Goal: Task Accomplishment & Management: Use online tool/utility

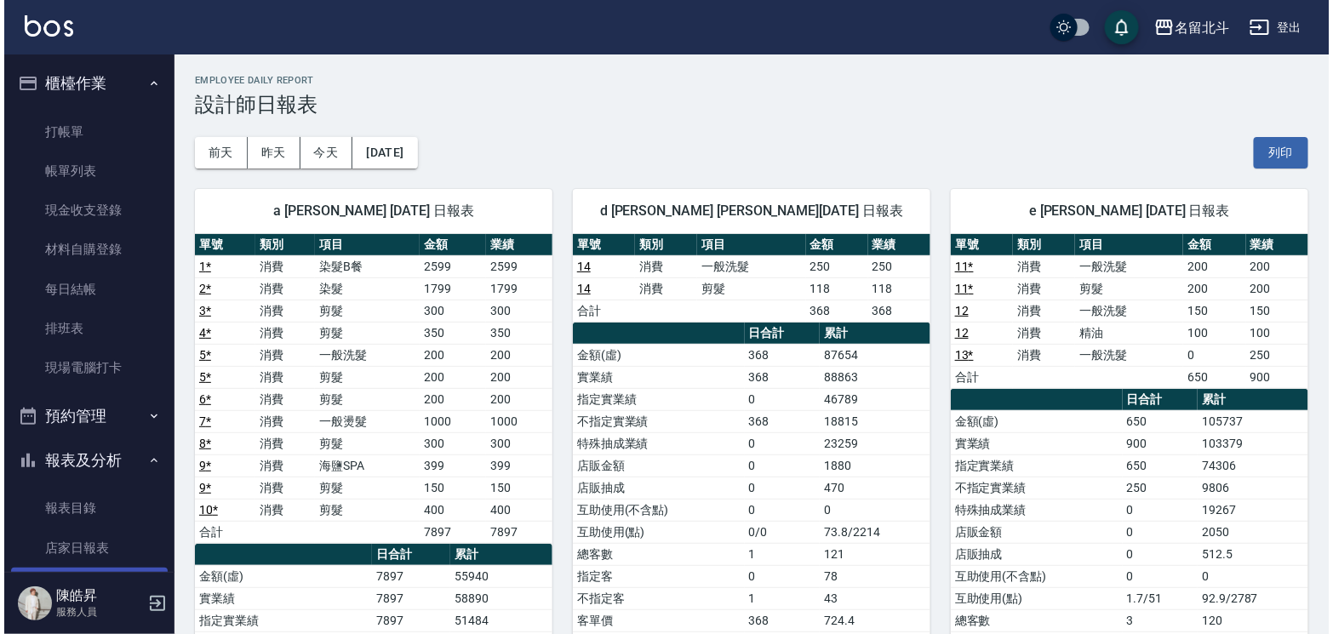
scroll to position [255, 0]
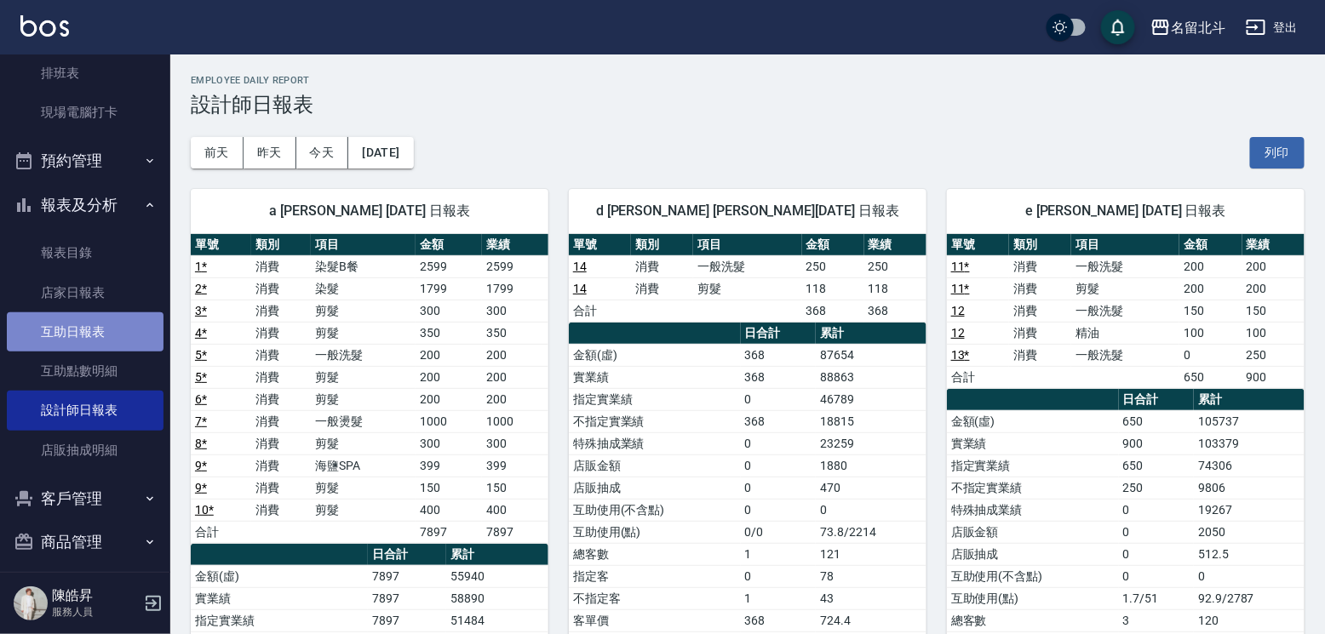
click at [94, 344] on link "互助日報表" at bounding box center [85, 331] width 157 height 39
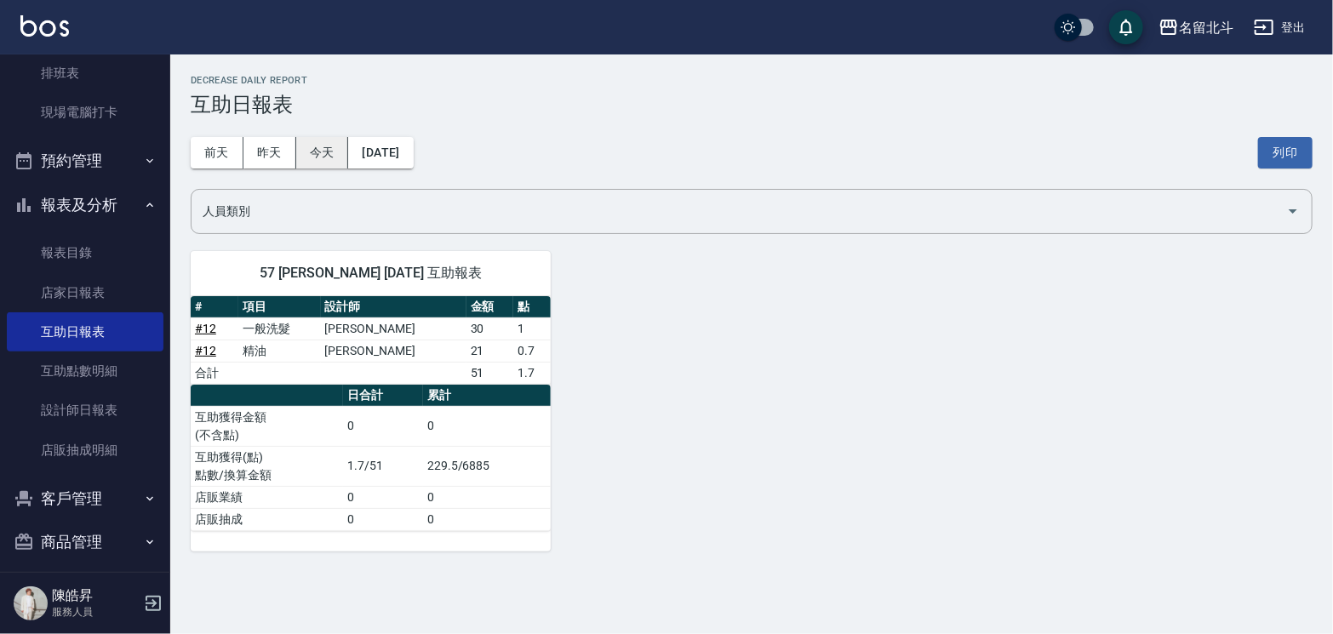
click at [316, 157] on button "今天" at bounding box center [322, 152] width 53 height 31
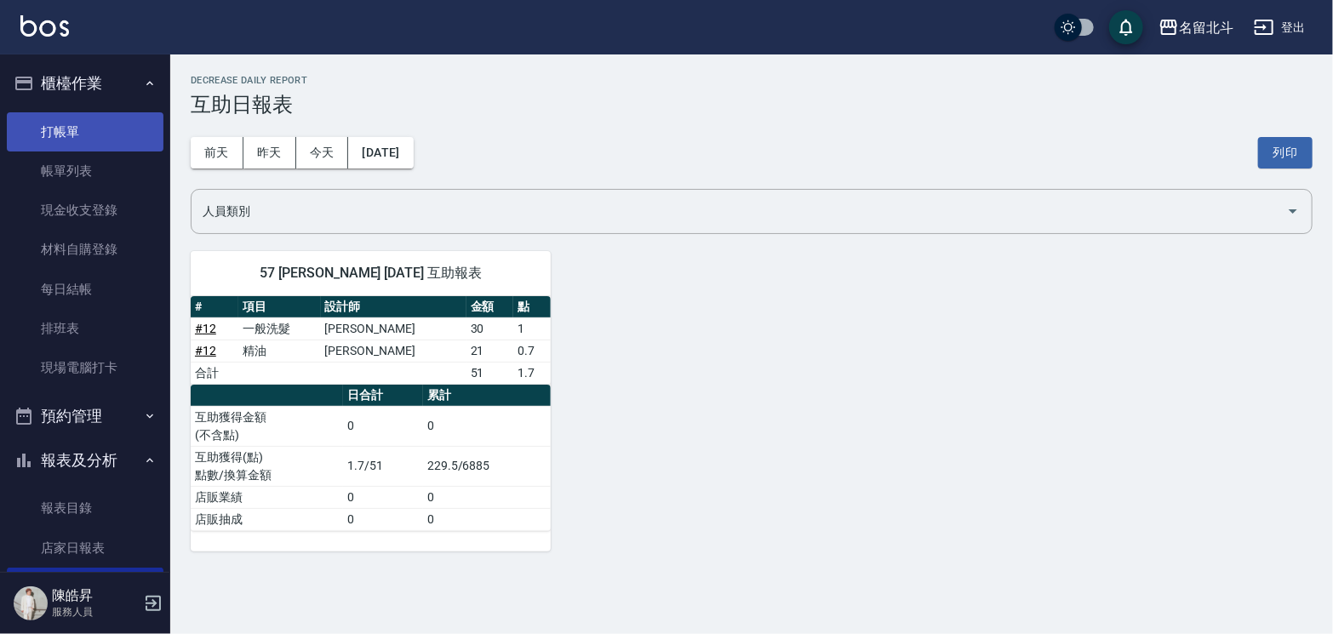
click at [83, 128] on link "打帳單" at bounding box center [85, 131] width 157 height 39
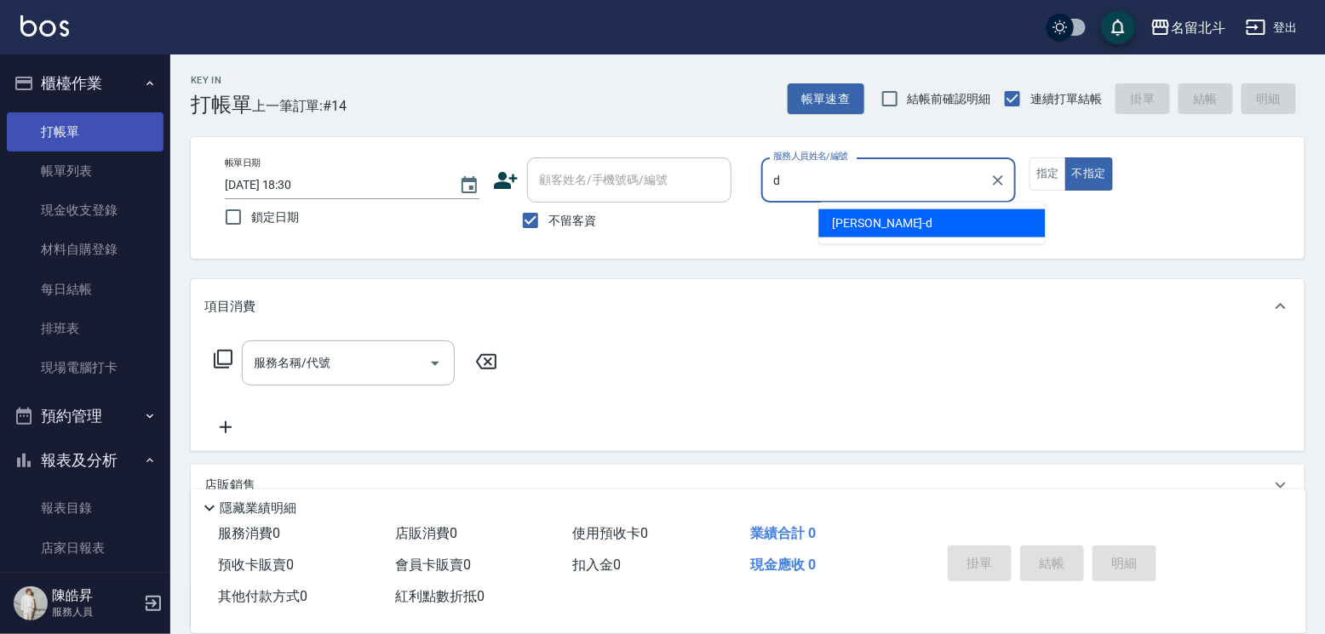
type input "[PERSON_NAME] -d"
type button "false"
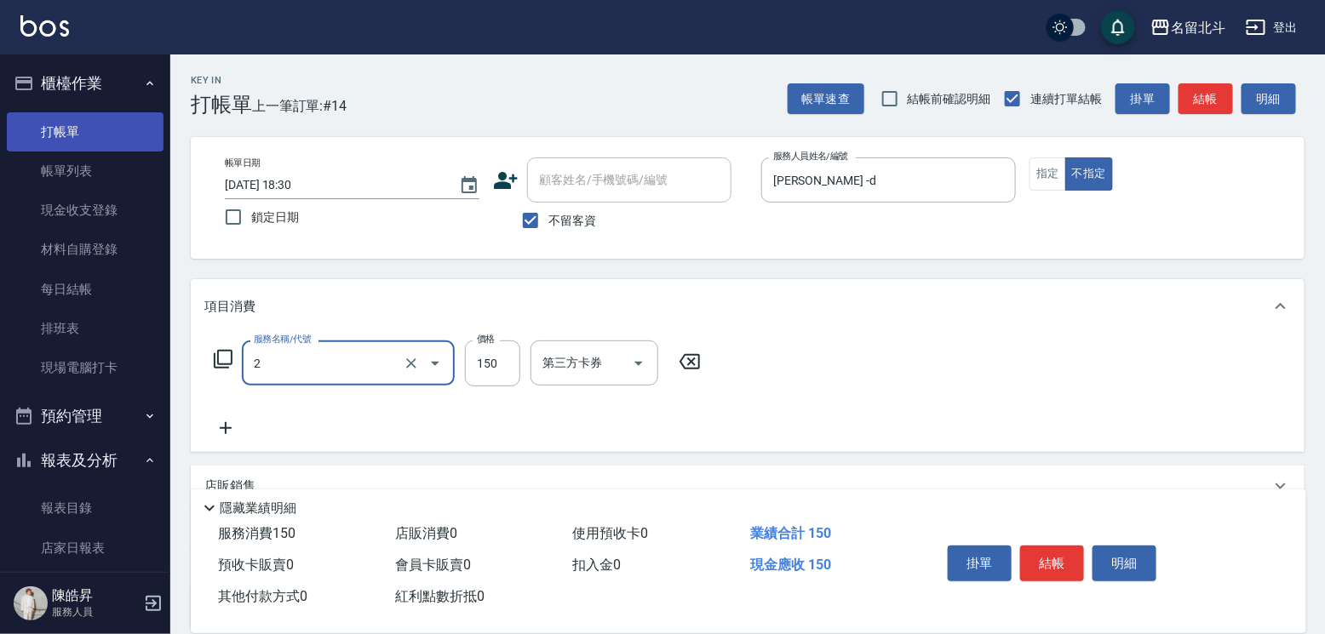
type input "一般洗髮(2)"
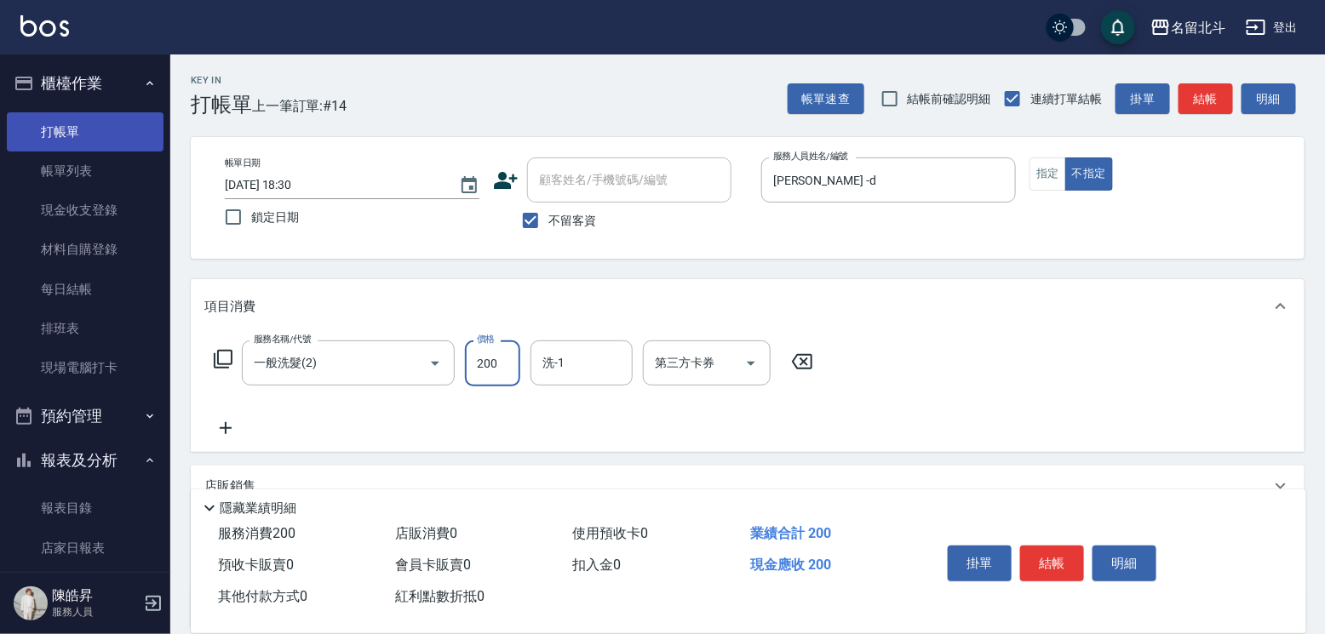
type input "200"
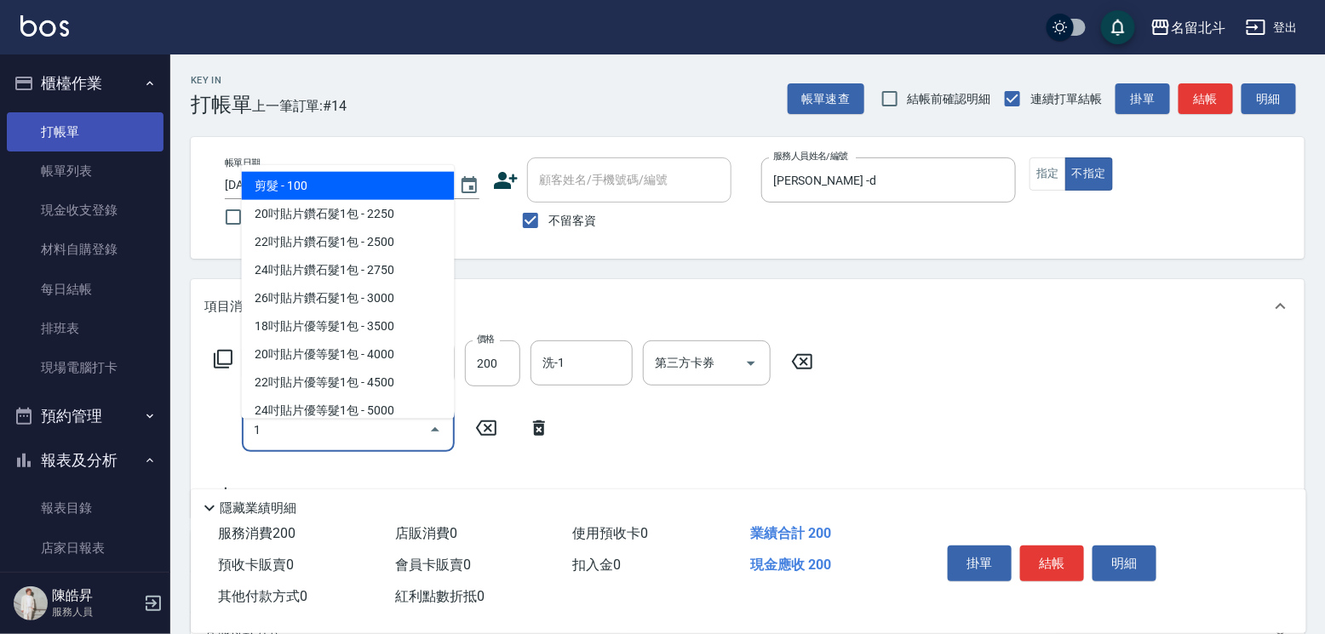
type input "剪髮(1)"
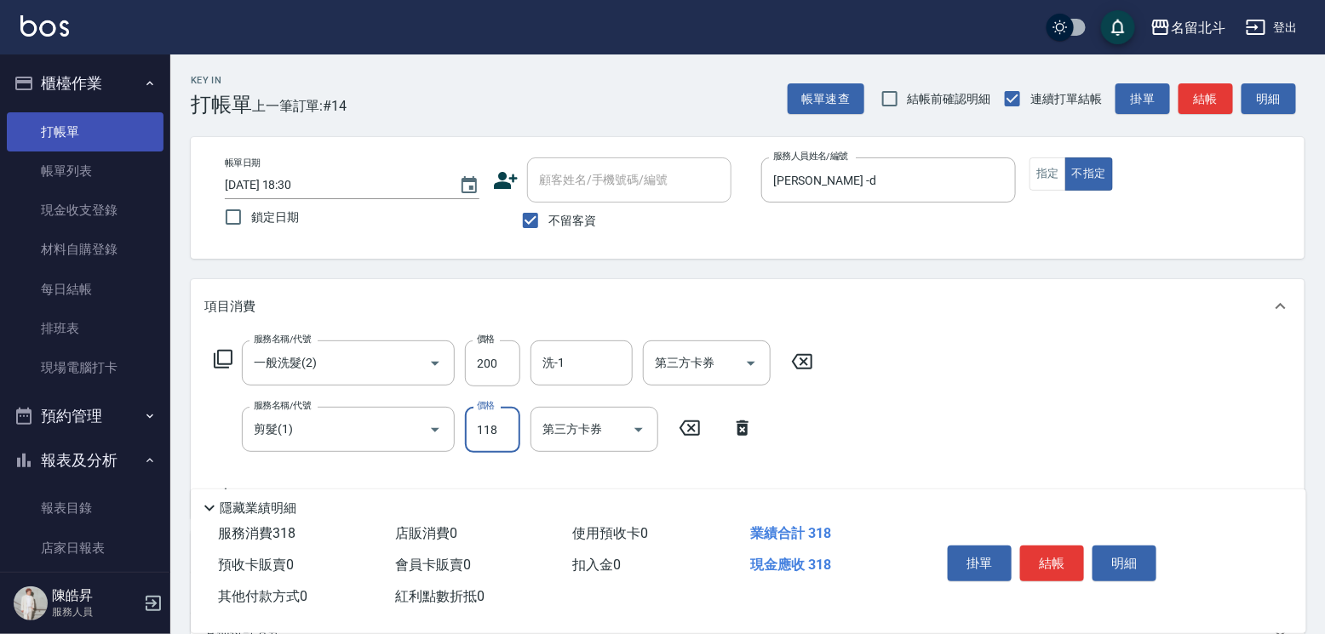
type input "118"
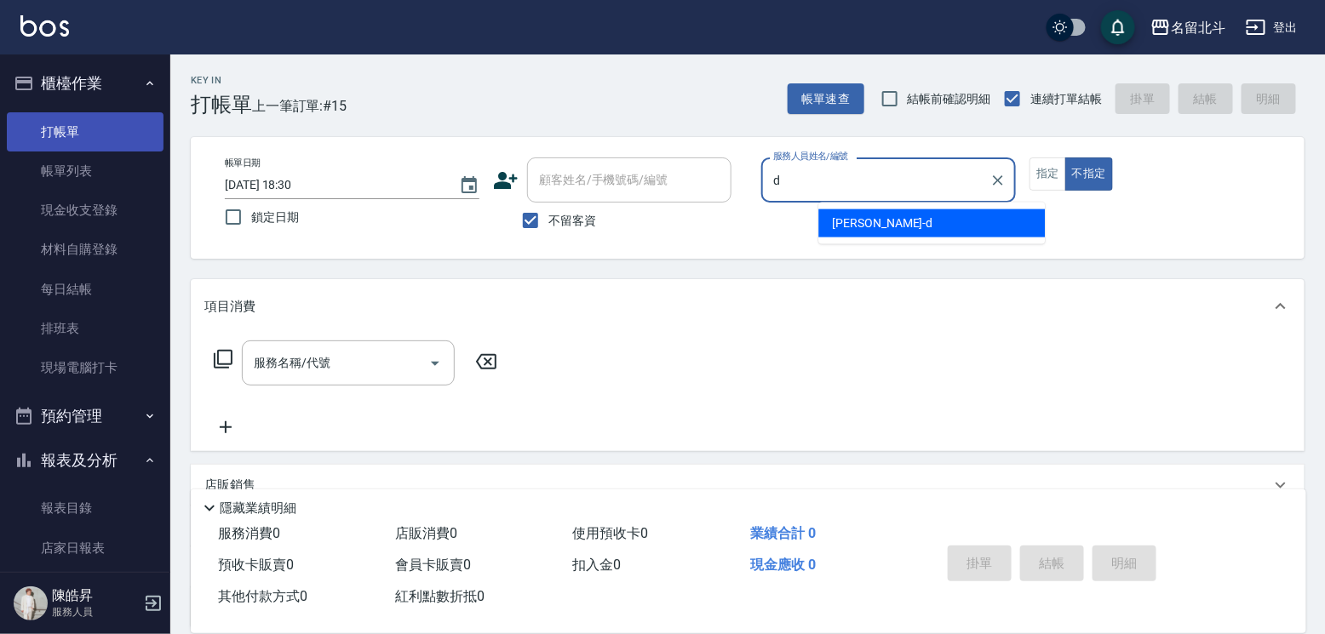
type input "[PERSON_NAME] -d"
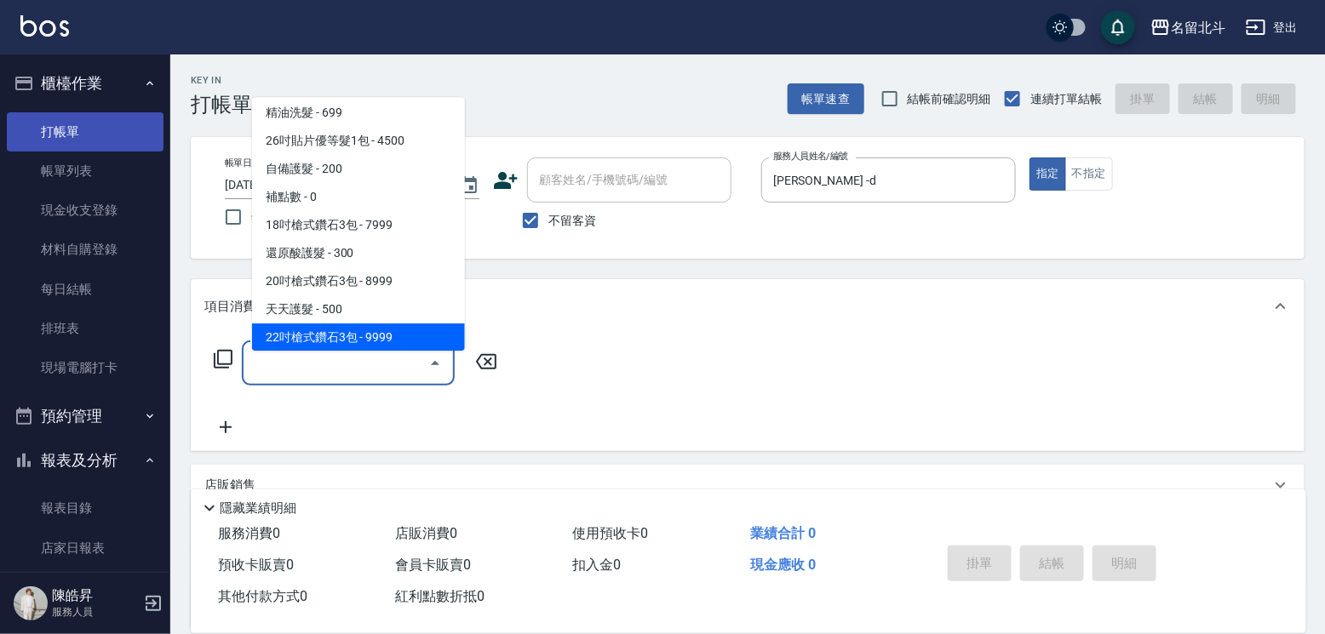
scroll to position [455, 0]
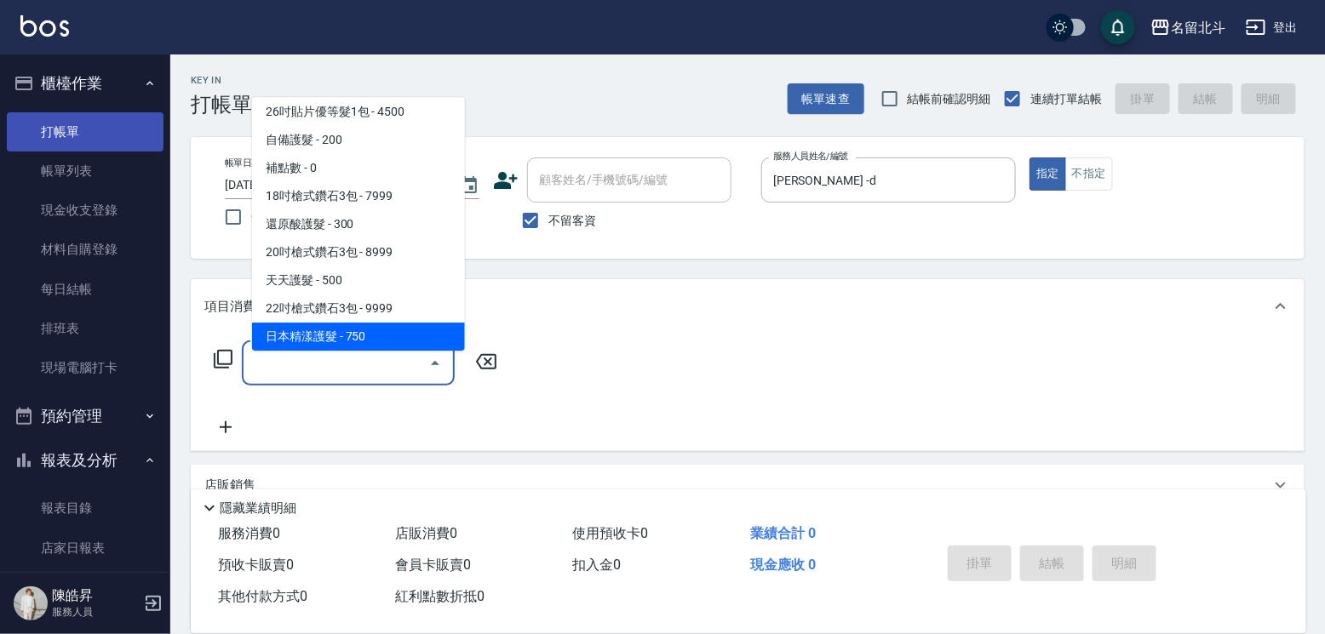
type input "日本精漾護髮(12)"
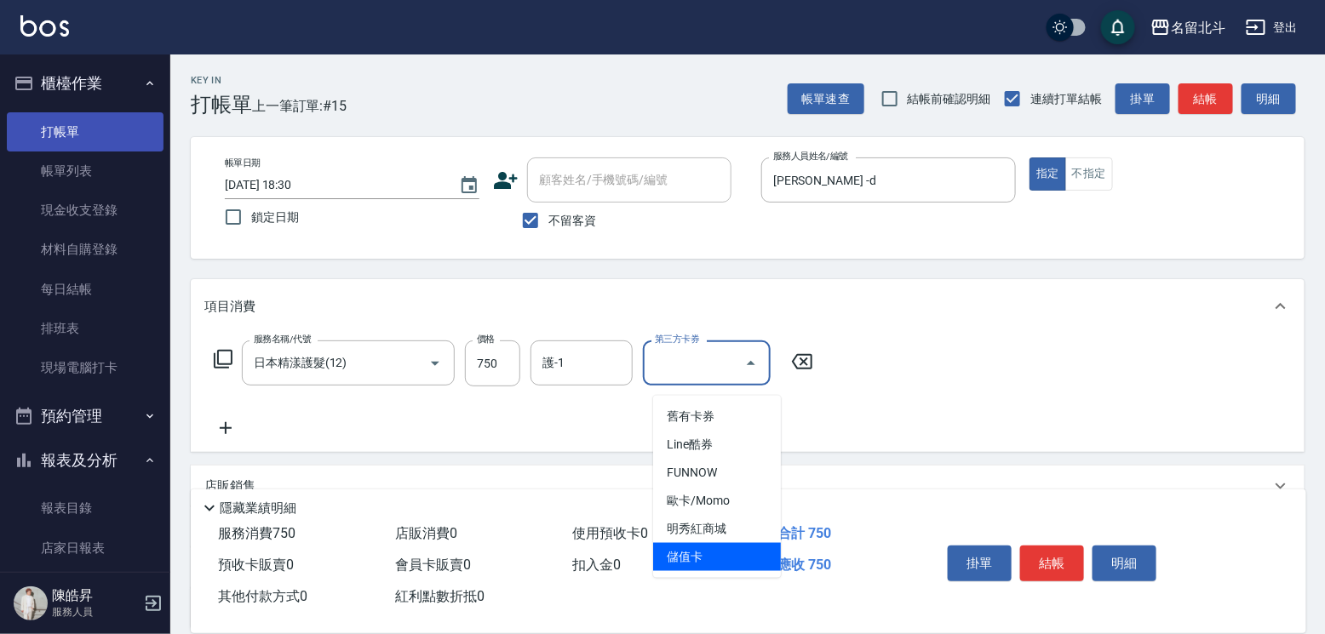
type input "儲值卡"
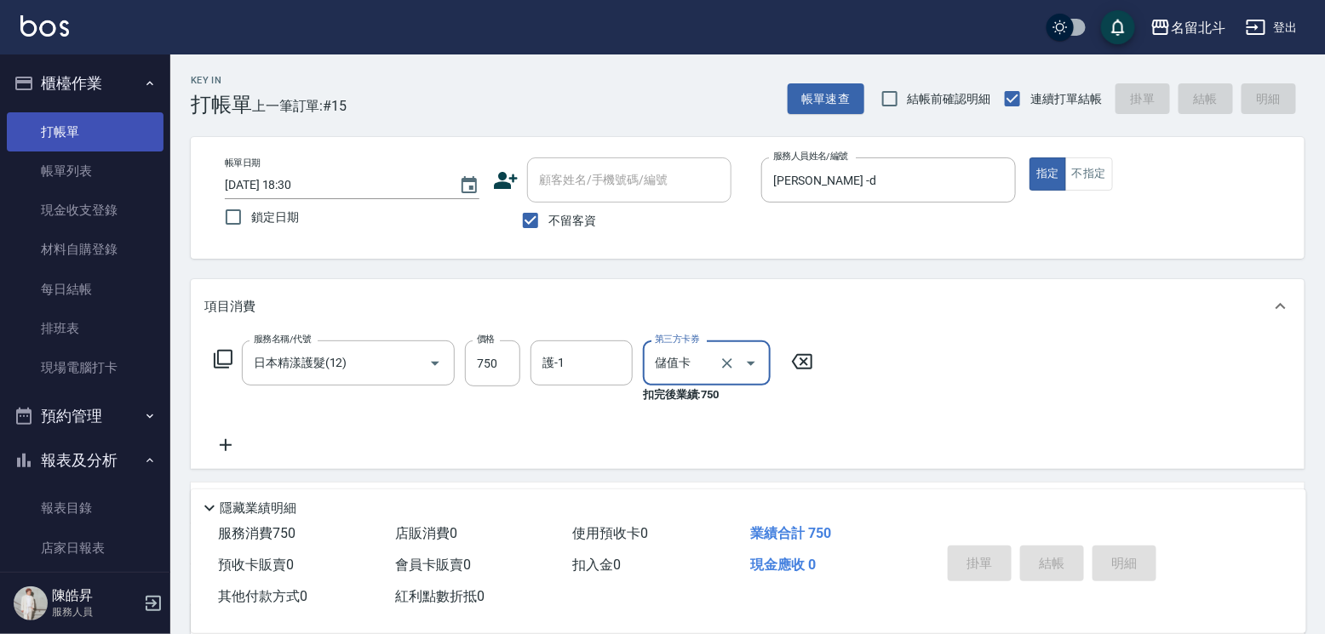
type input "[DATE] 18:31"
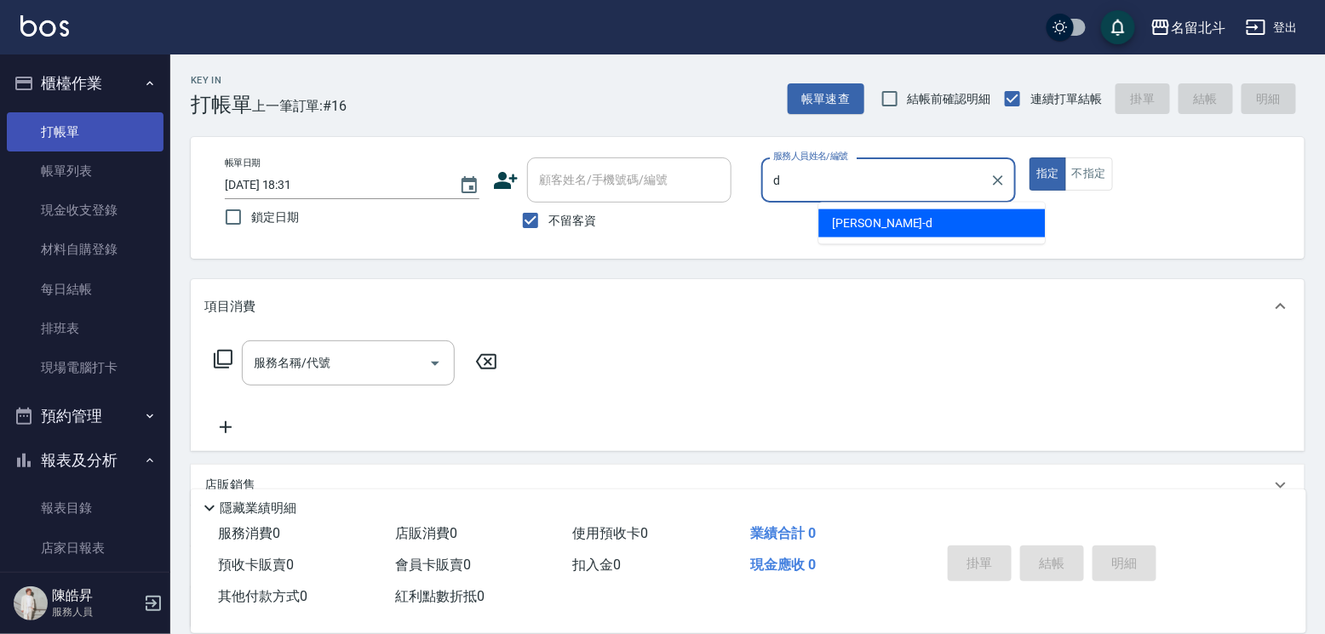
type input "[PERSON_NAME] -d"
type button "true"
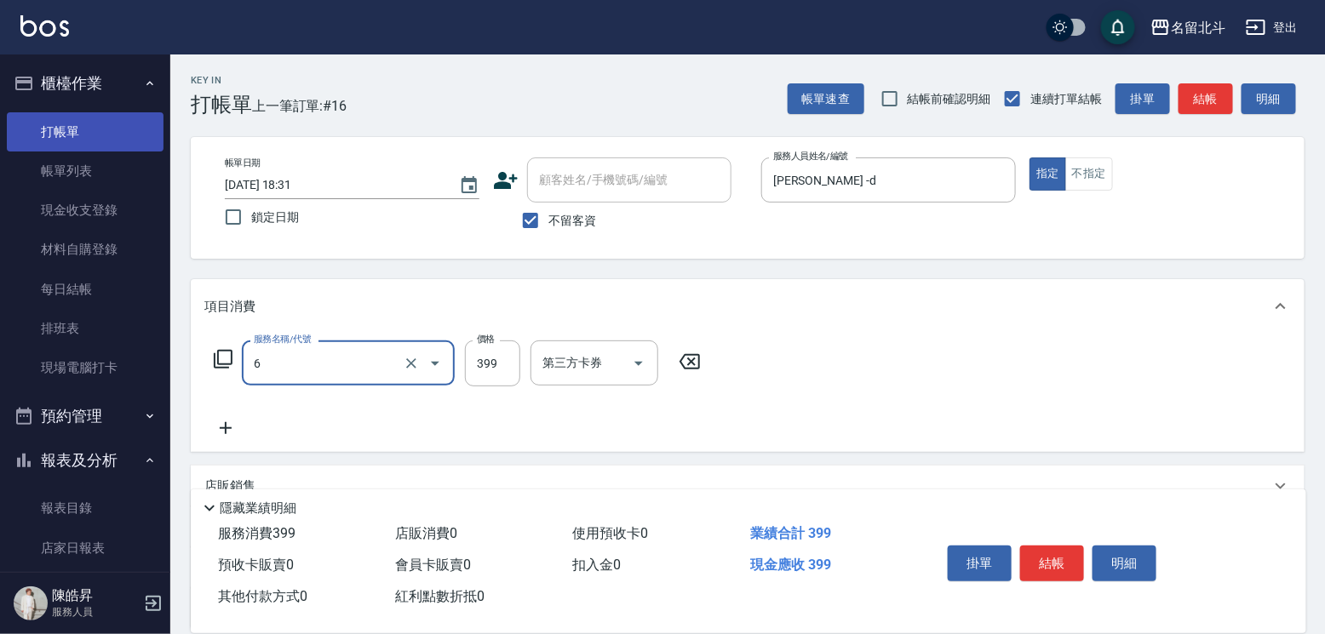
type input "海鹽SPA(6)"
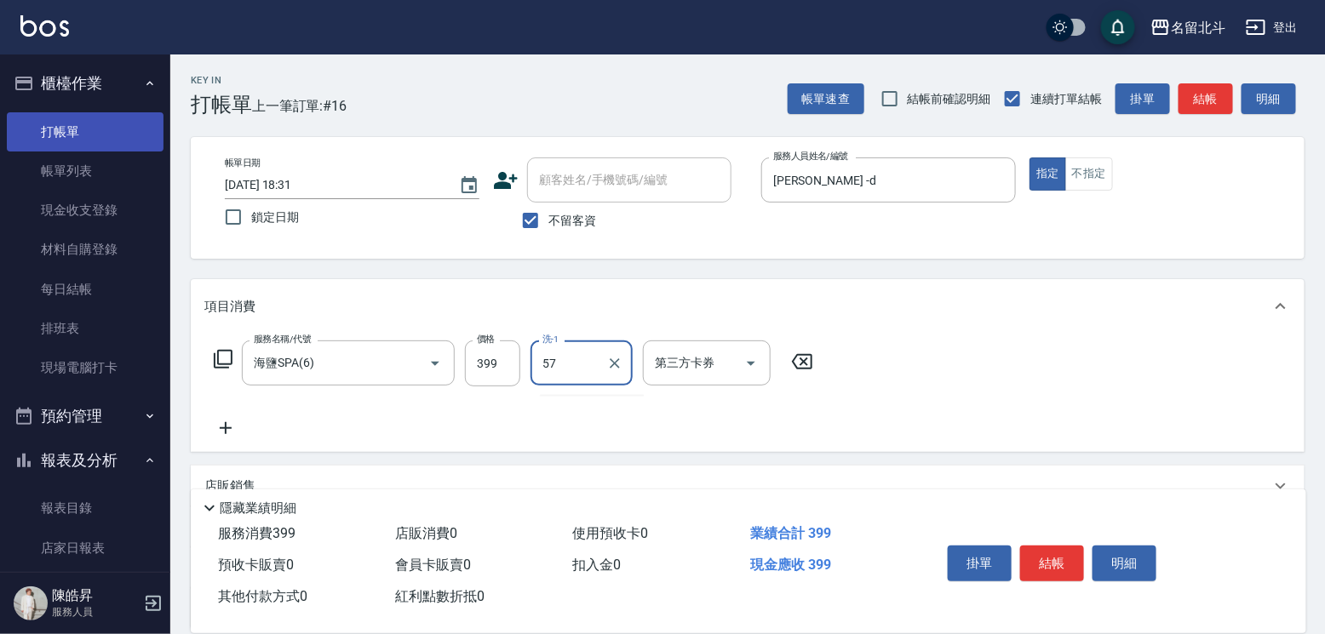
type input "[PERSON_NAME]-57"
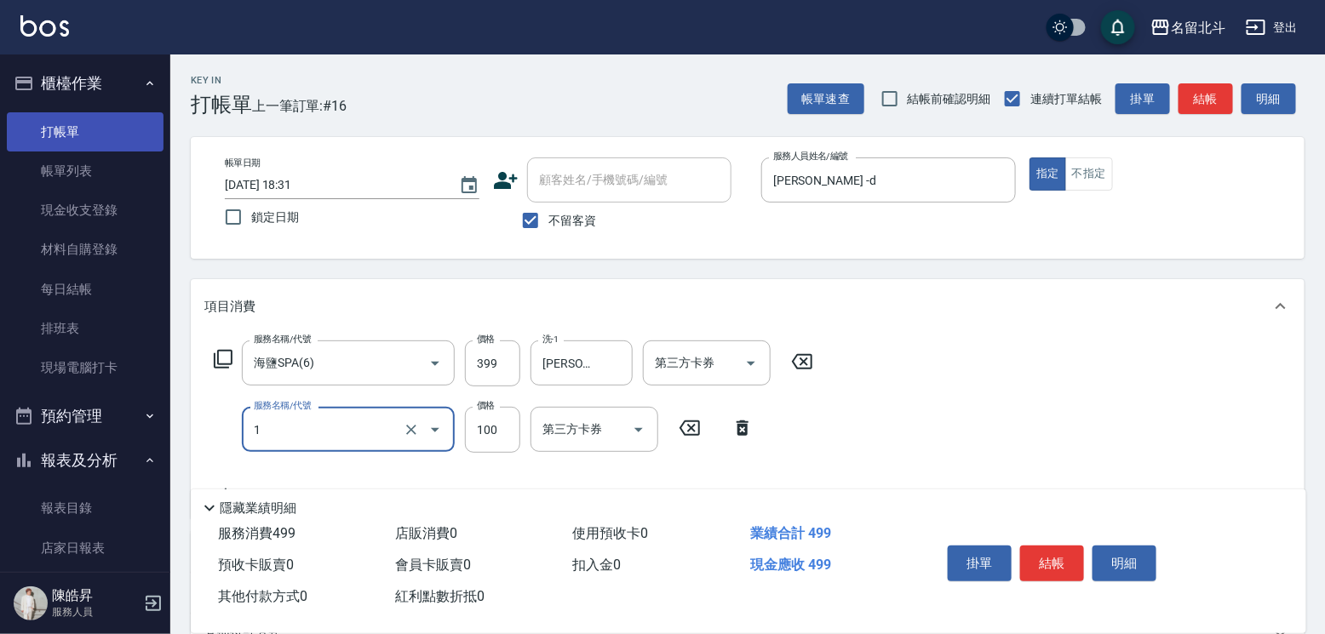
type input "剪髮(1)"
type input "200"
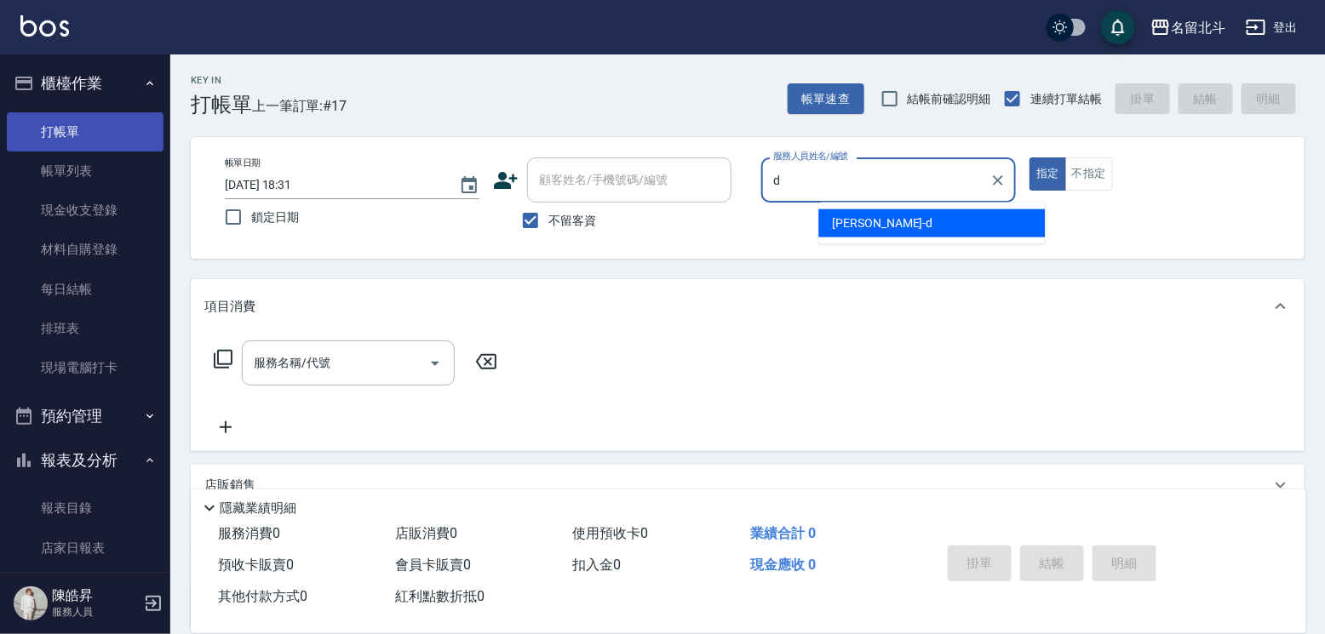
type input "[PERSON_NAME] -d"
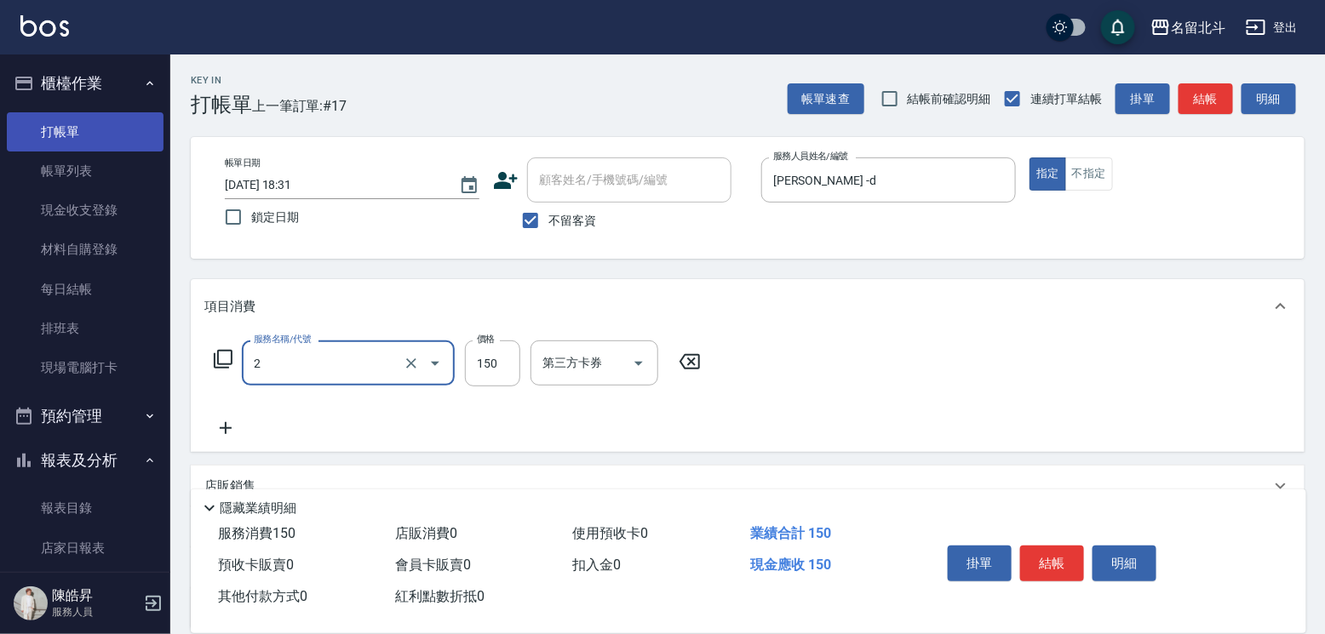
type input "一般洗髮(2)"
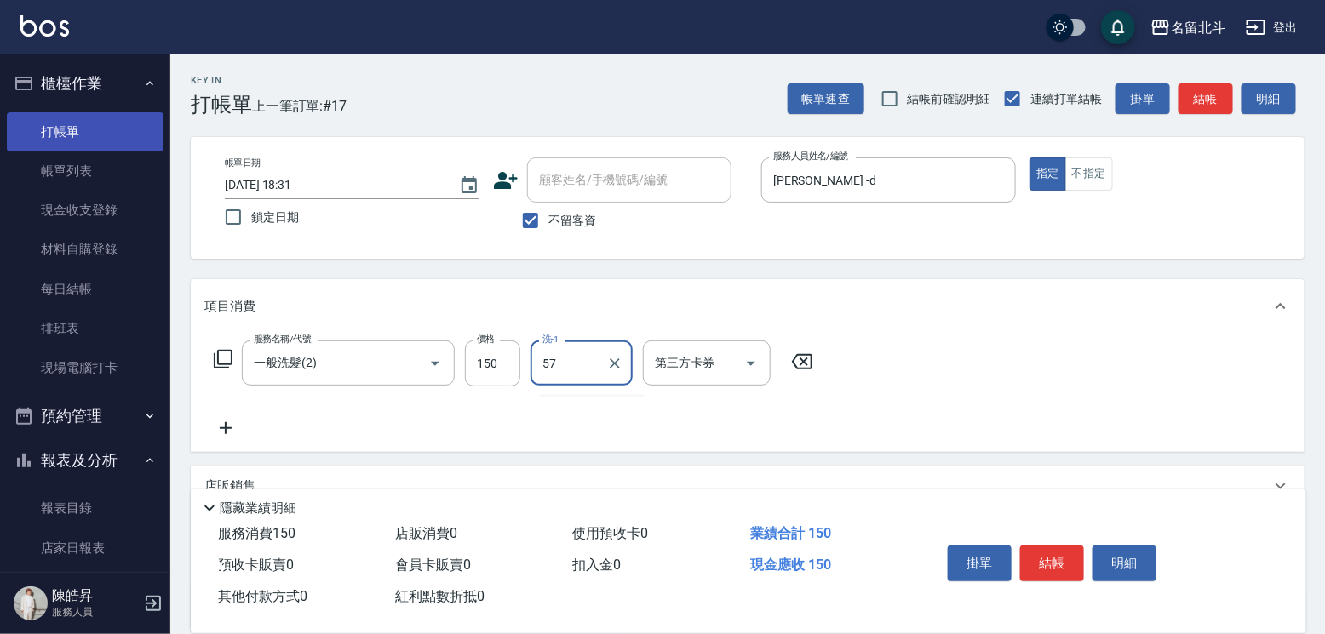
type input "[PERSON_NAME]-57"
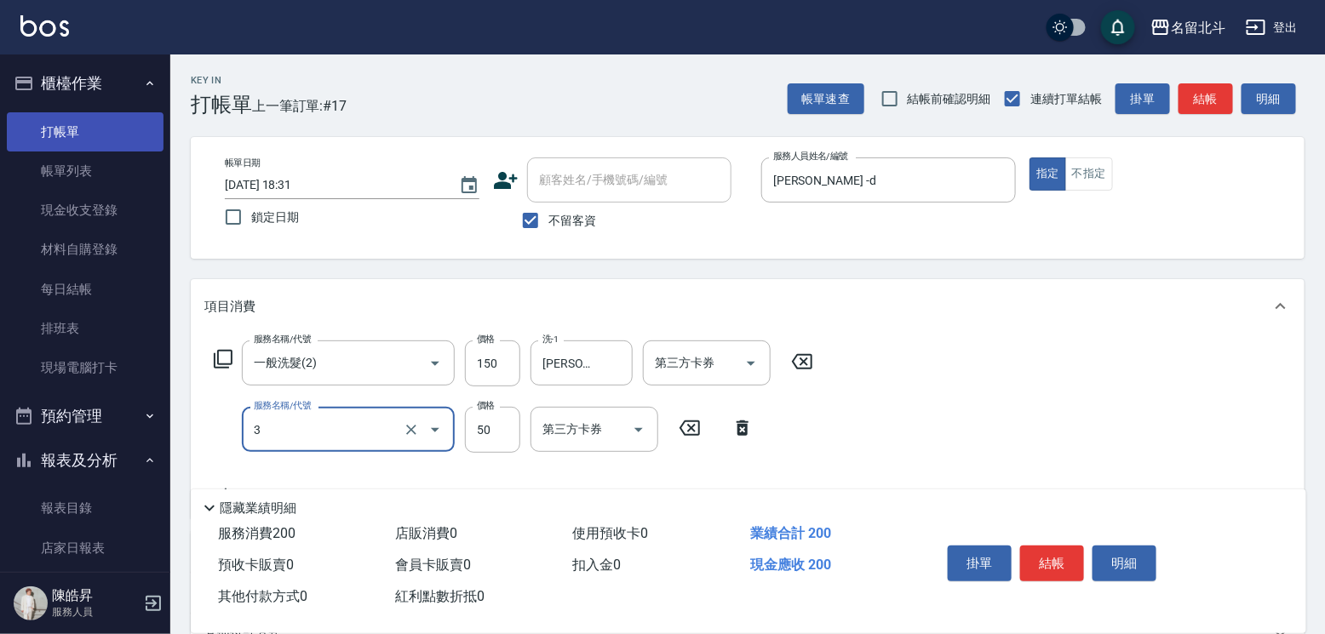
type input "精油(3)"
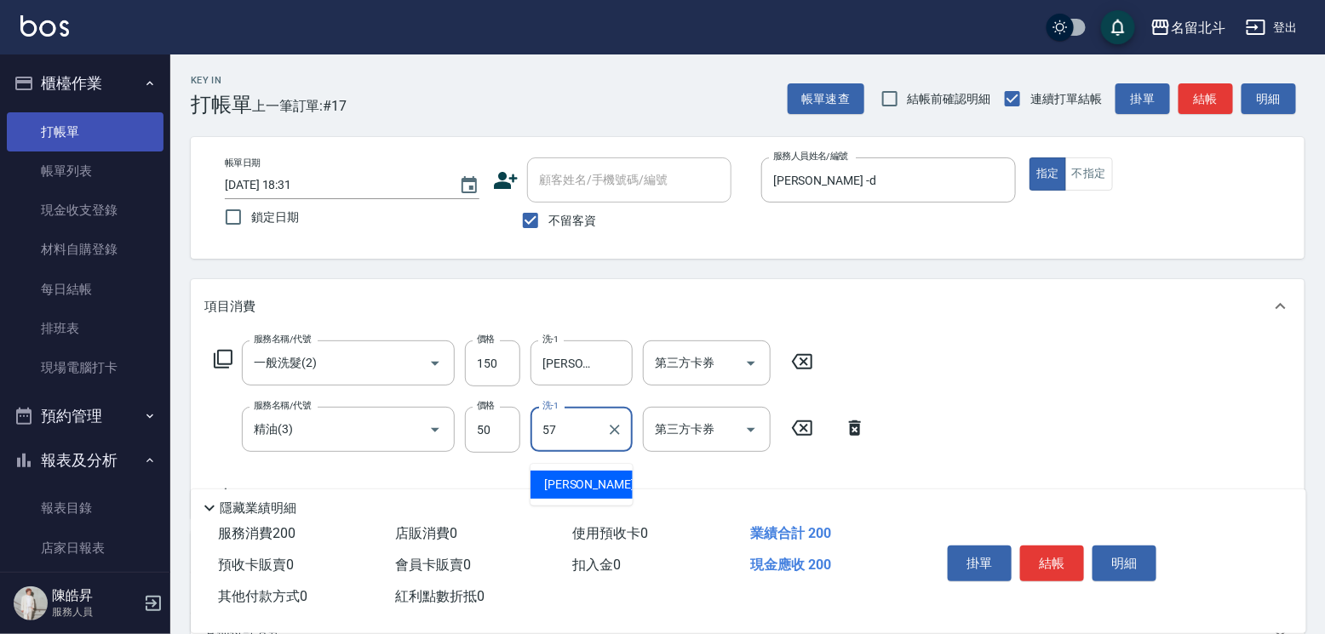
type input "[PERSON_NAME]-57"
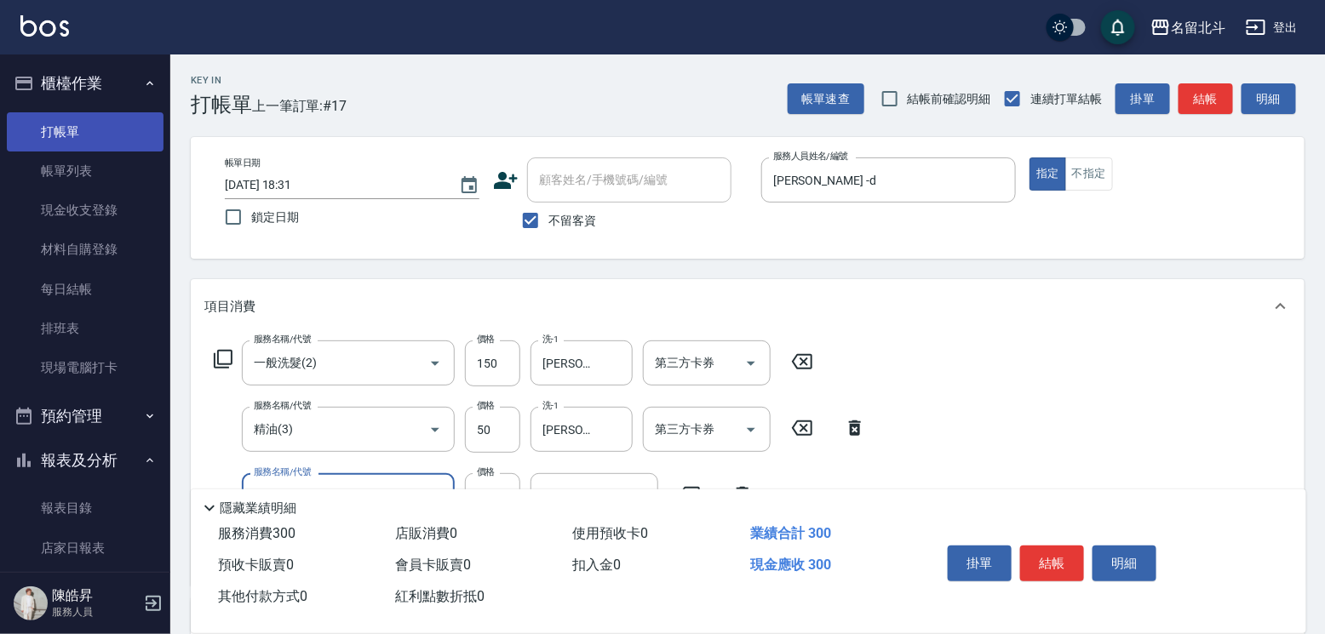
type input "剪髮(1)"
type input "250"
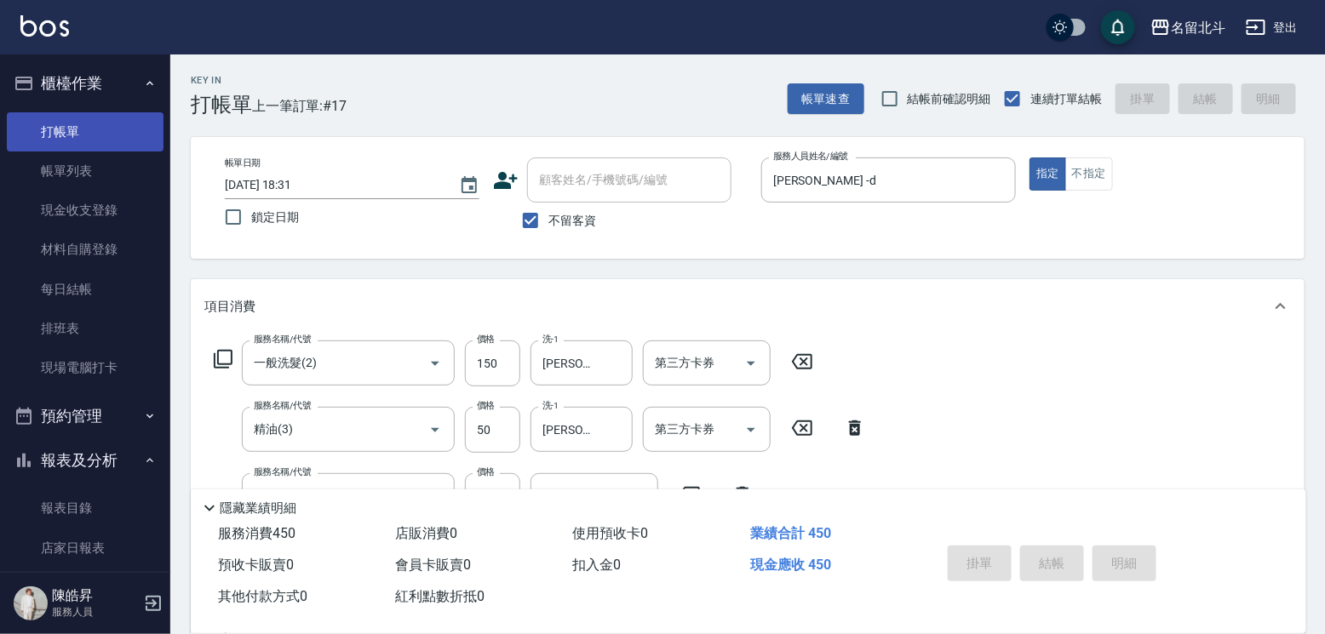
type input "[DATE] 18:32"
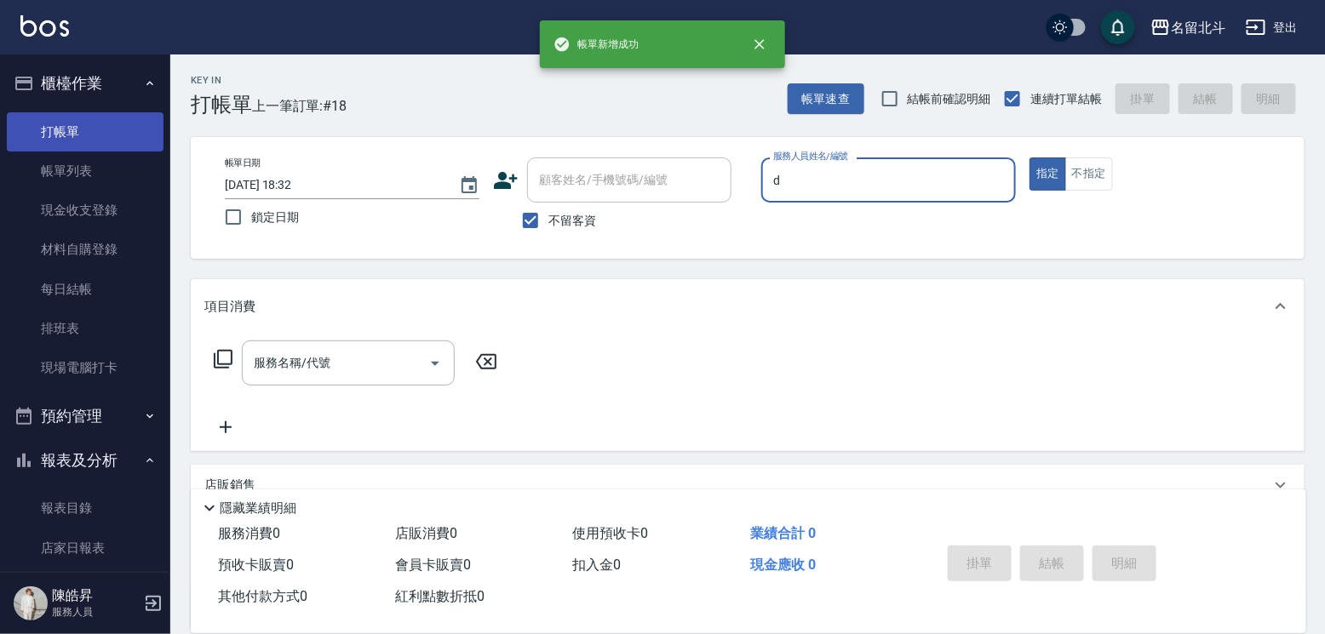
type input "[PERSON_NAME] -d"
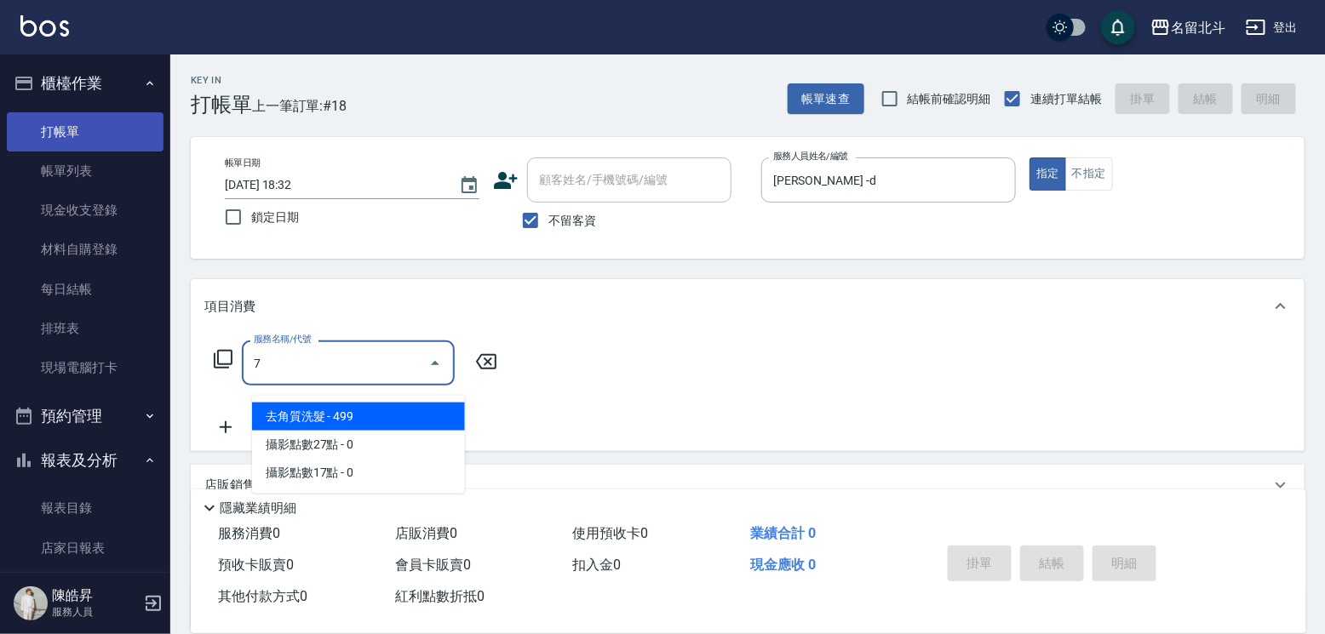
type input "去角質洗髮(7)"
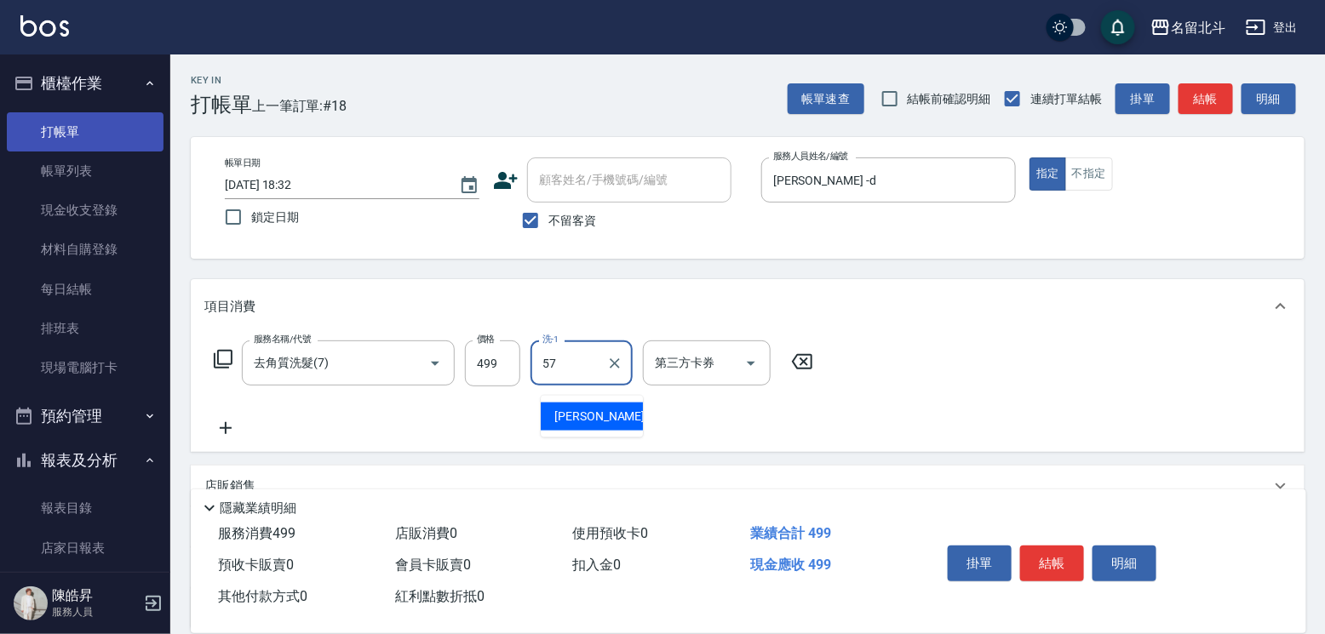
type input "[PERSON_NAME]-57"
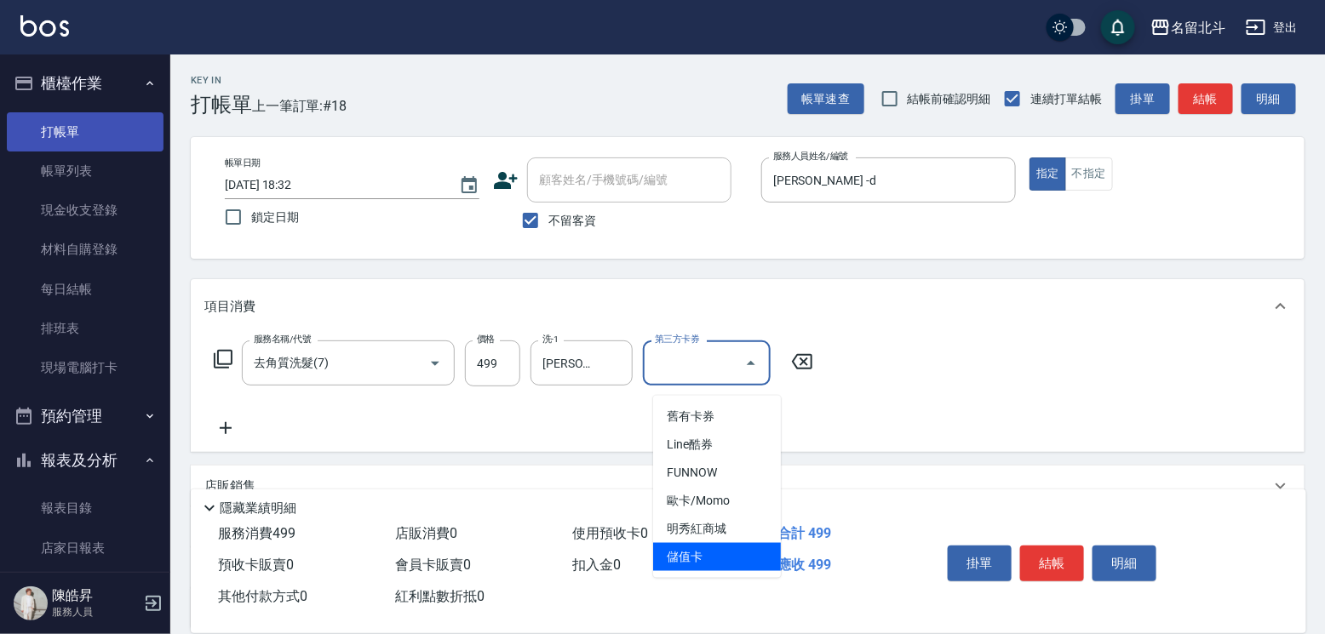
type input "儲值卡"
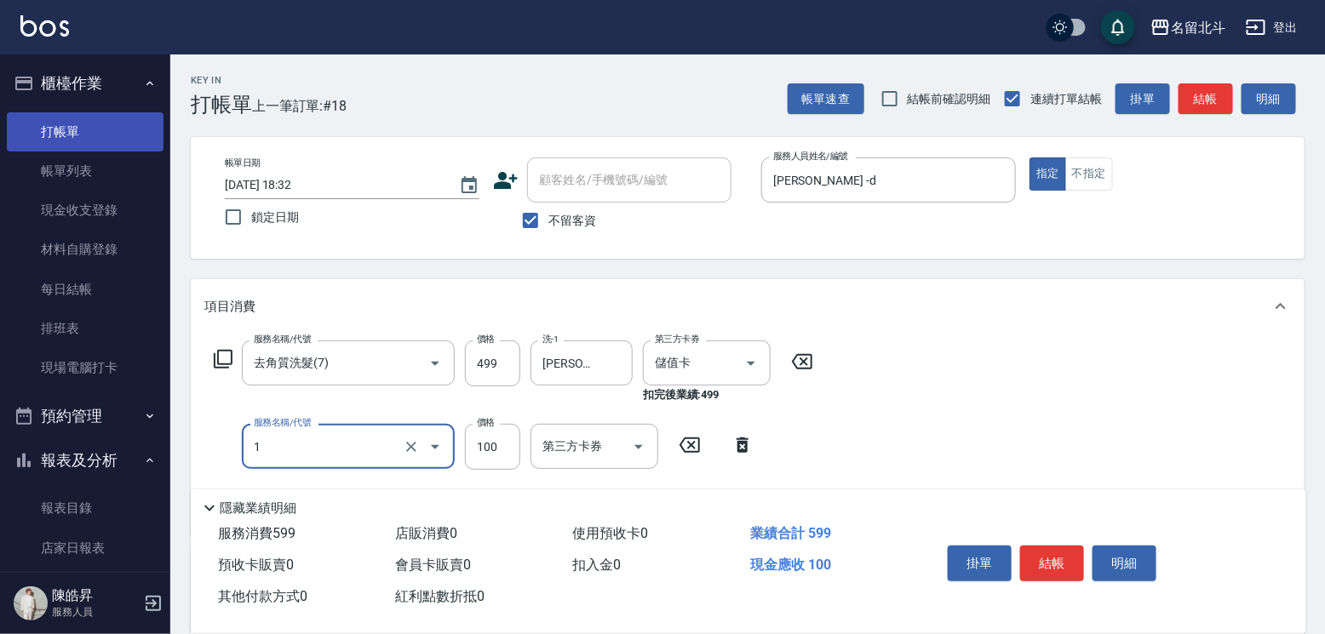
type input "剪髮(1)"
type input "200"
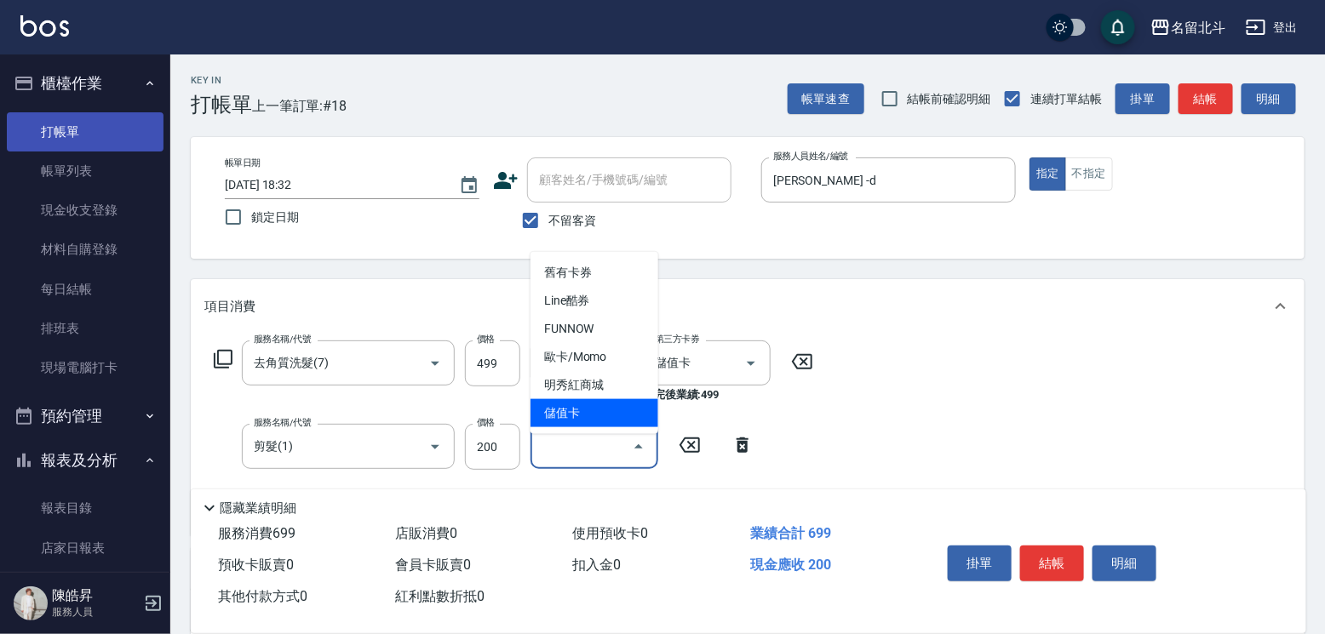
type input "儲值卡"
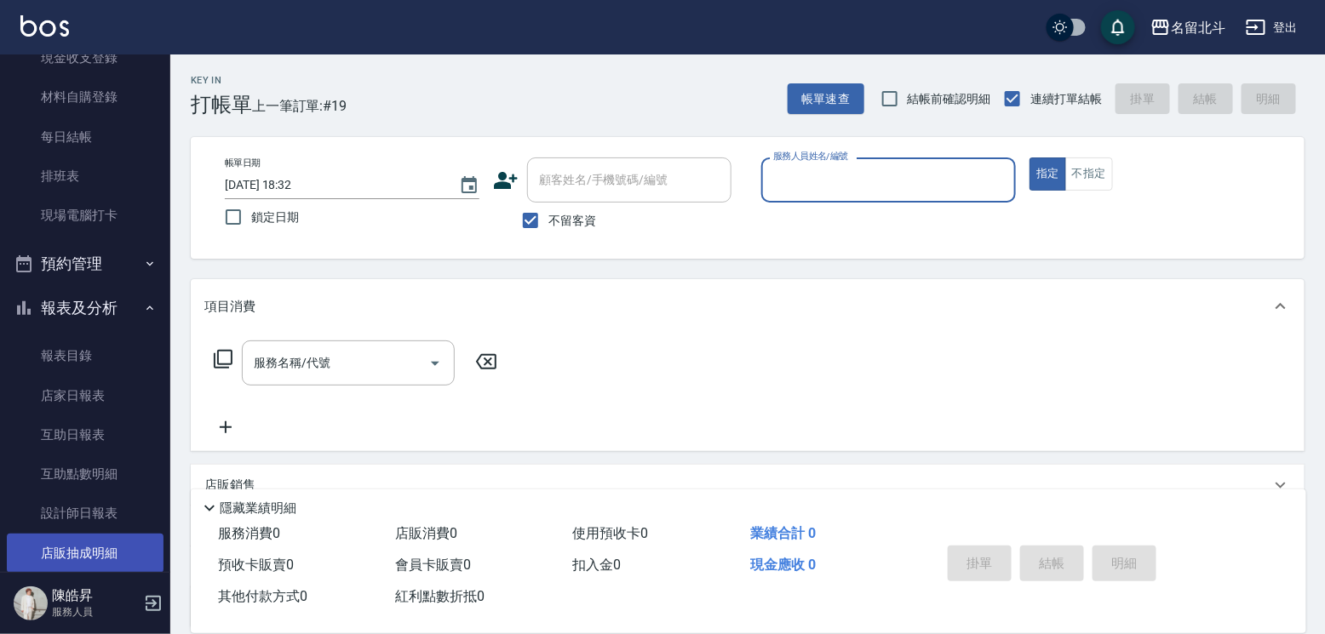
scroll to position [286, 0]
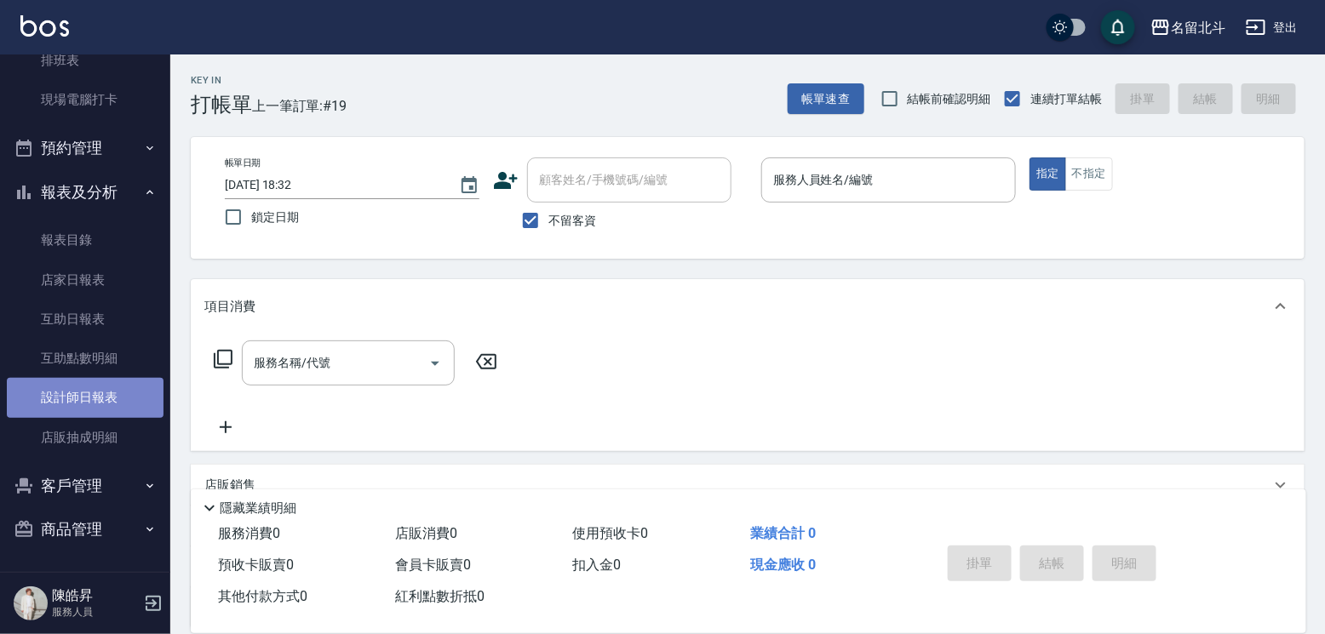
click at [113, 391] on link "設計師日報表" at bounding box center [85, 397] width 157 height 39
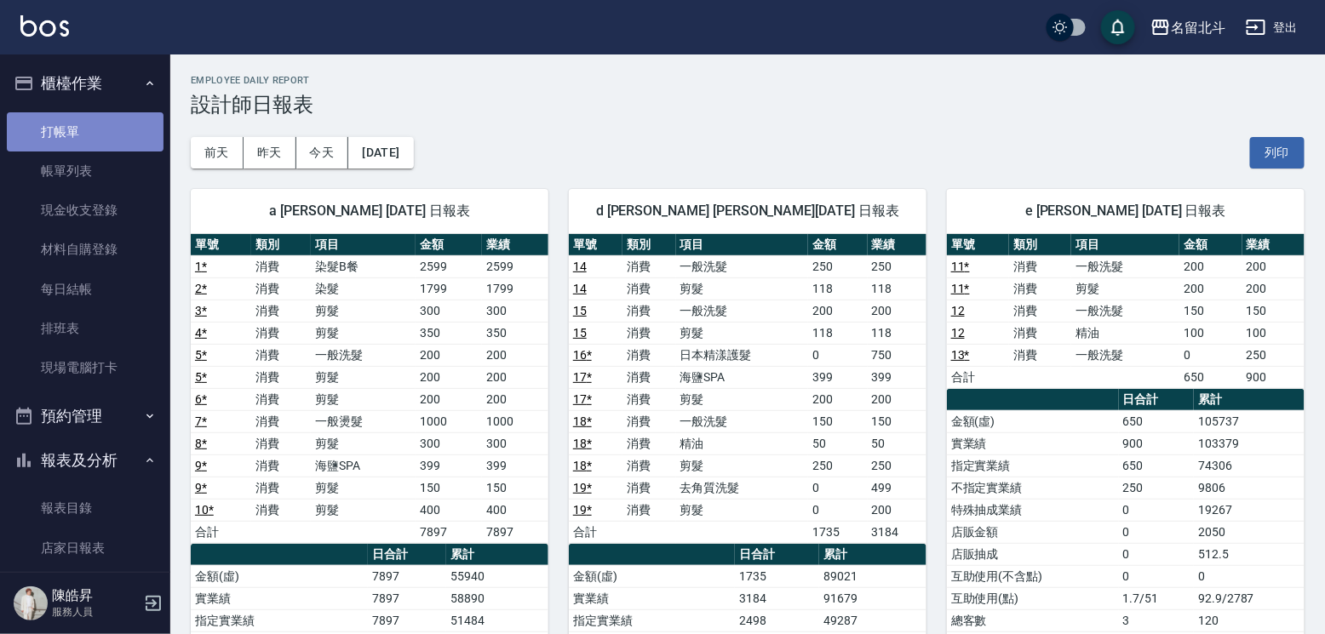
click at [118, 122] on link "打帳單" at bounding box center [85, 131] width 157 height 39
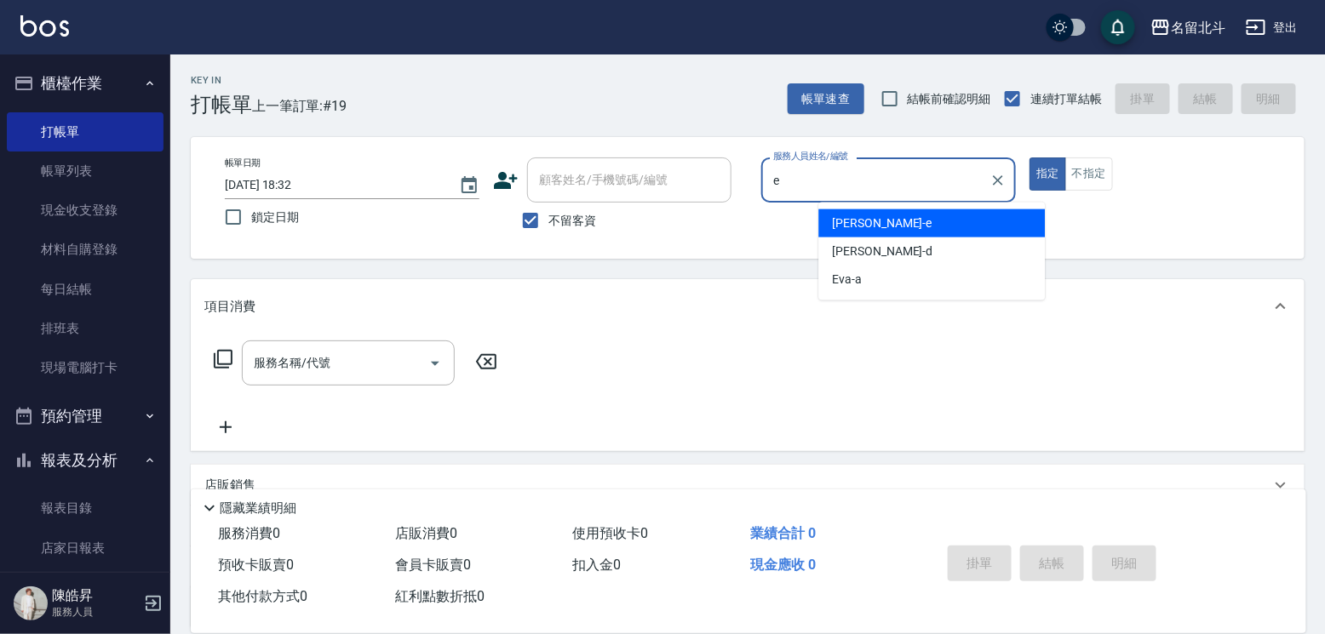
type input "[PERSON_NAME]-e"
type button "true"
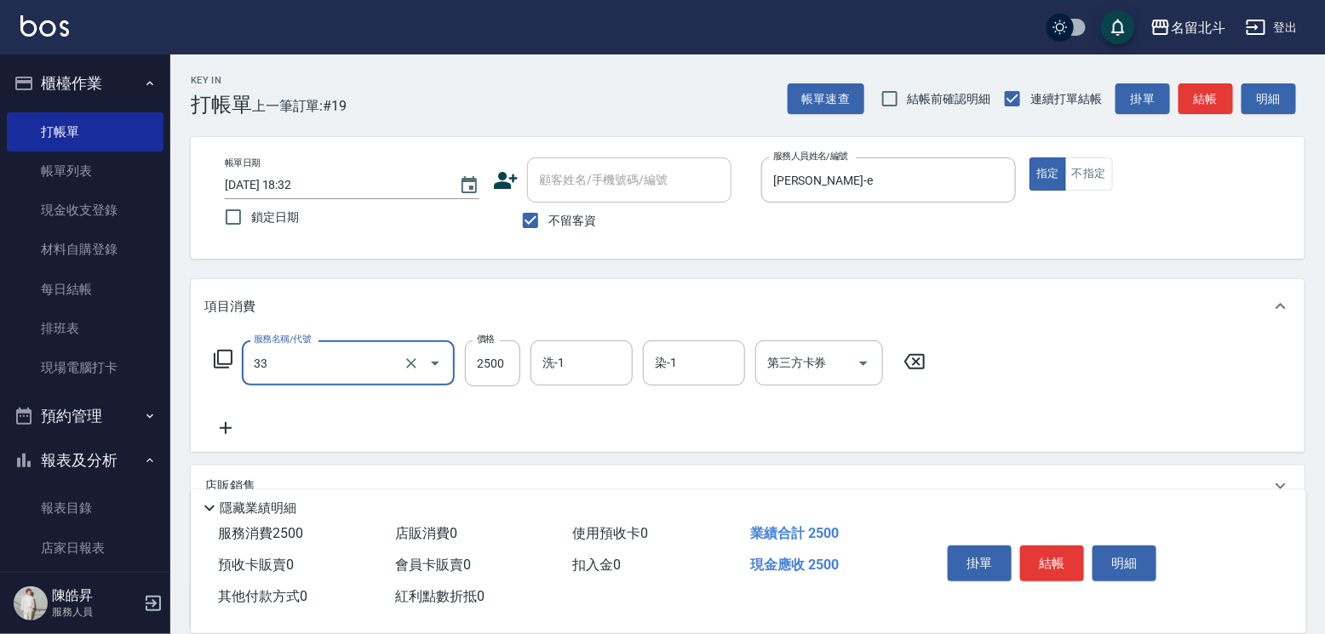
type input "染髮B餐(33)"
type input "3299"
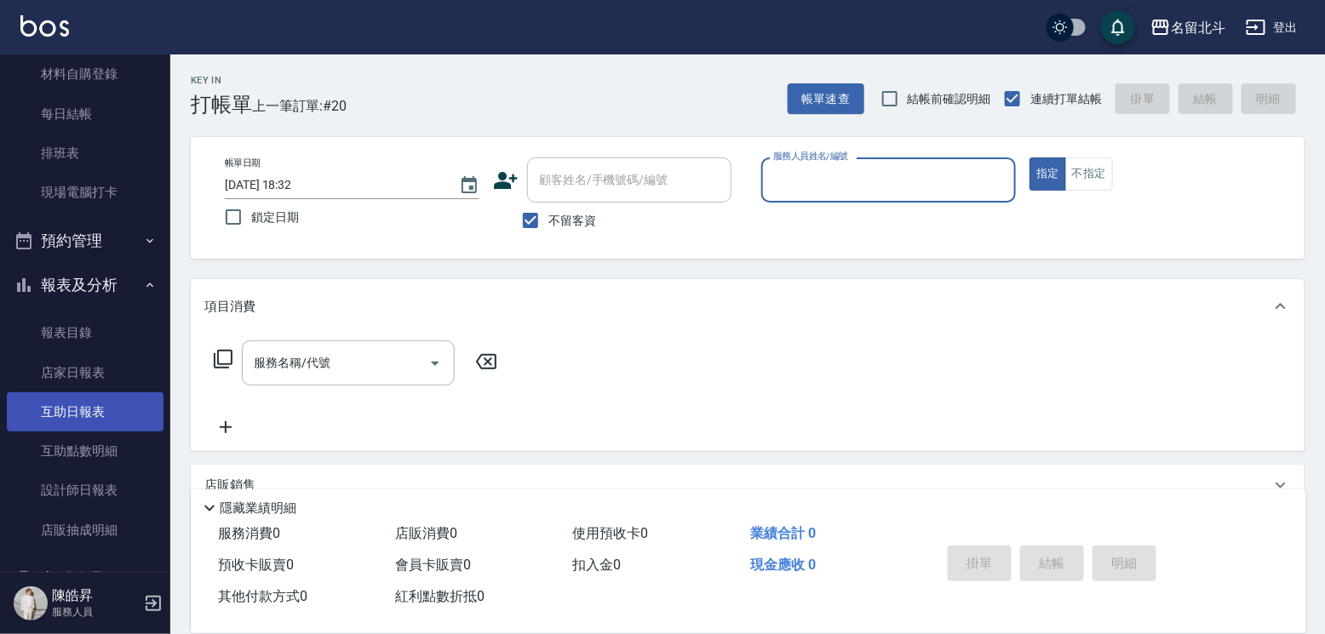
scroll to position [286, 0]
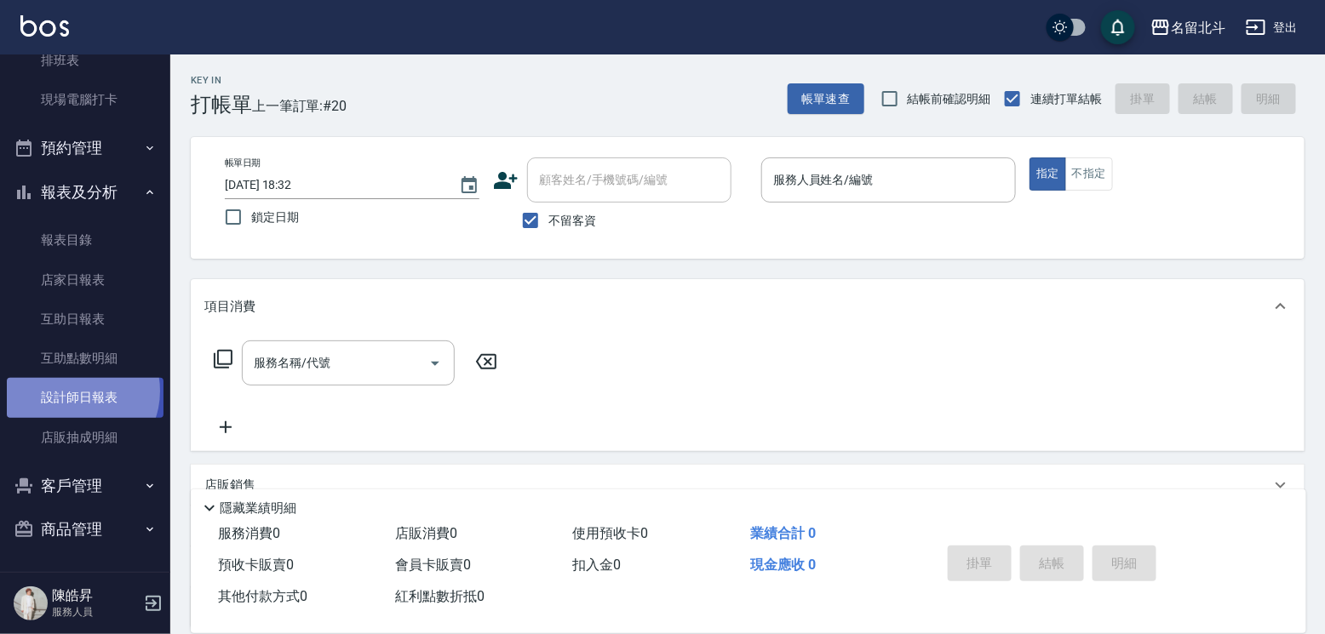
click at [75, 383] on link "設計師日報表" at bounding box center [85, 397] width 157 height 39
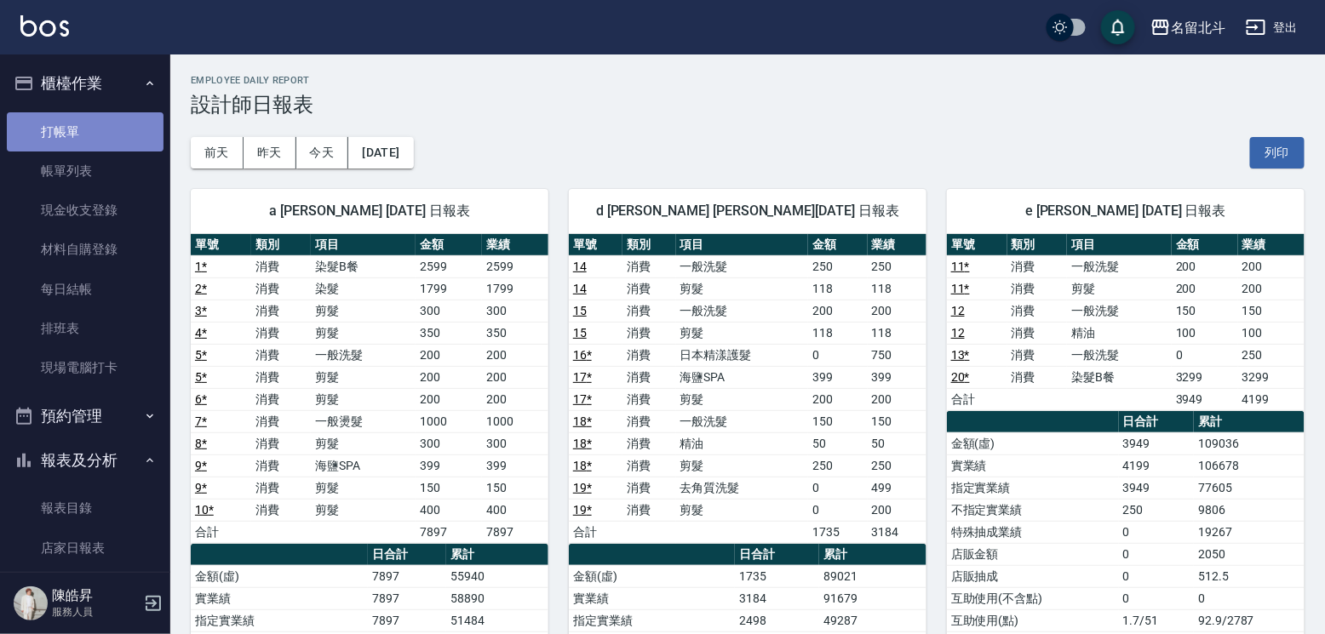
click at [103, 127] on link "打帳單" at bounding box center [85, 131] width 157 height 39
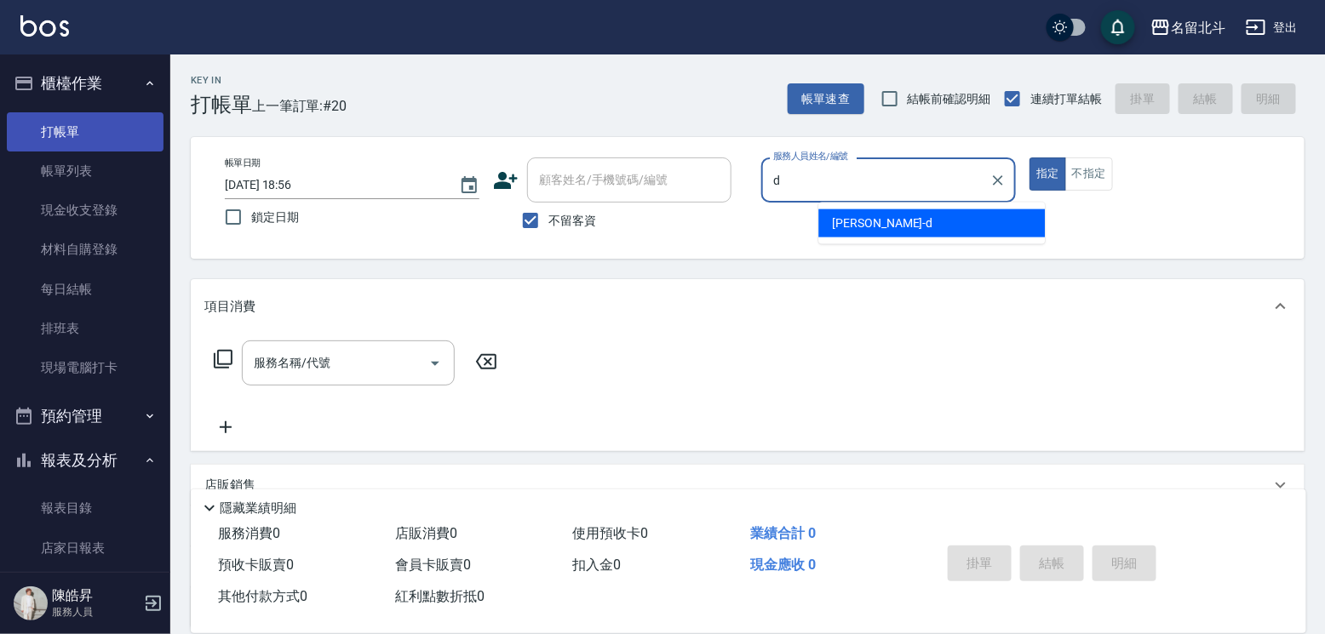
type input "[PERSON_NAME] -d"
type button "true"
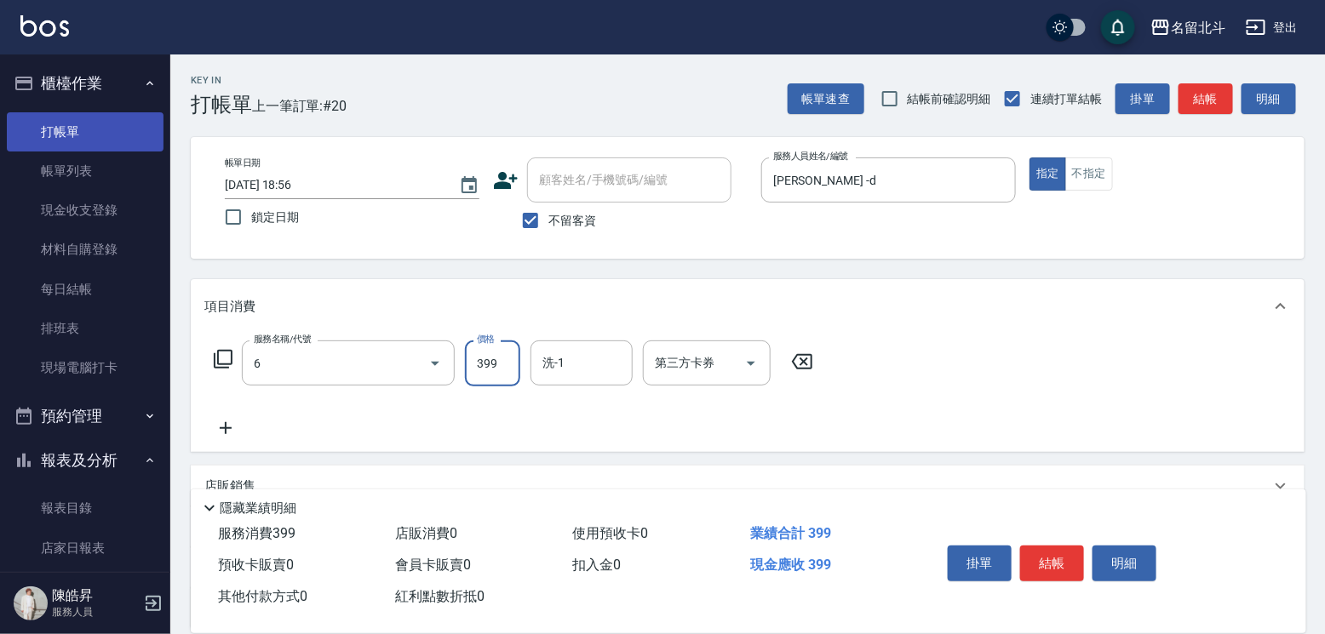
type input "海鹽SPA(6)"
type input "400"
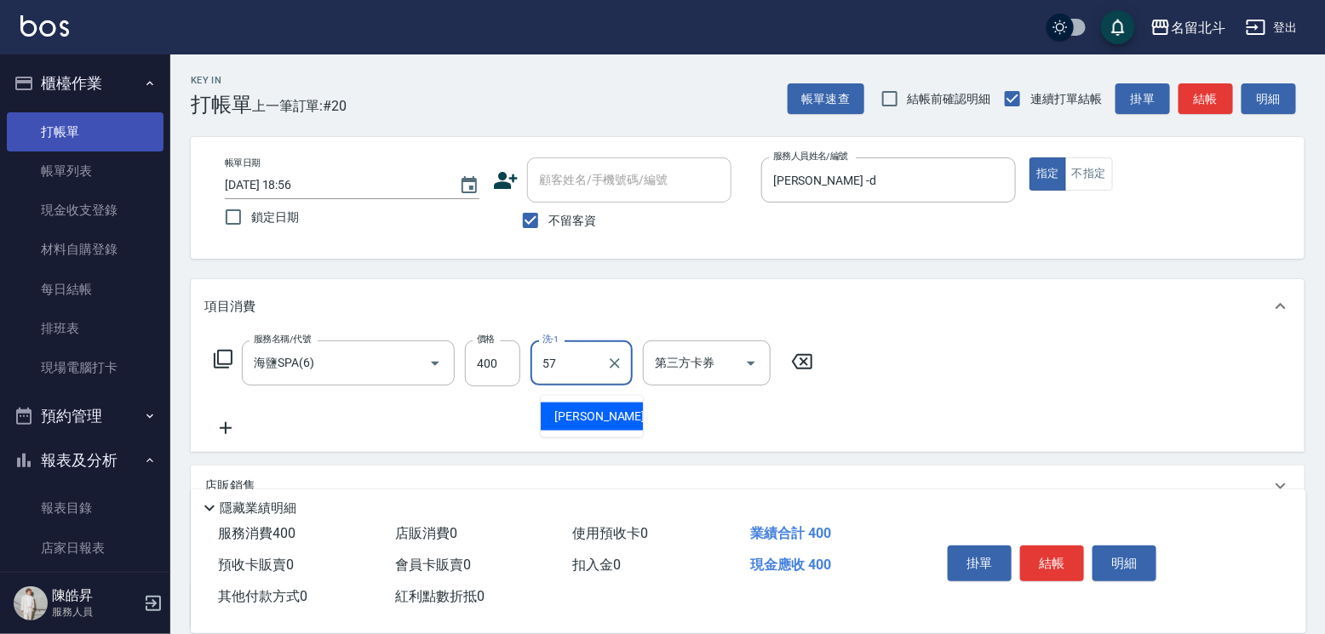
type input "[PERSON_NAME]-57"
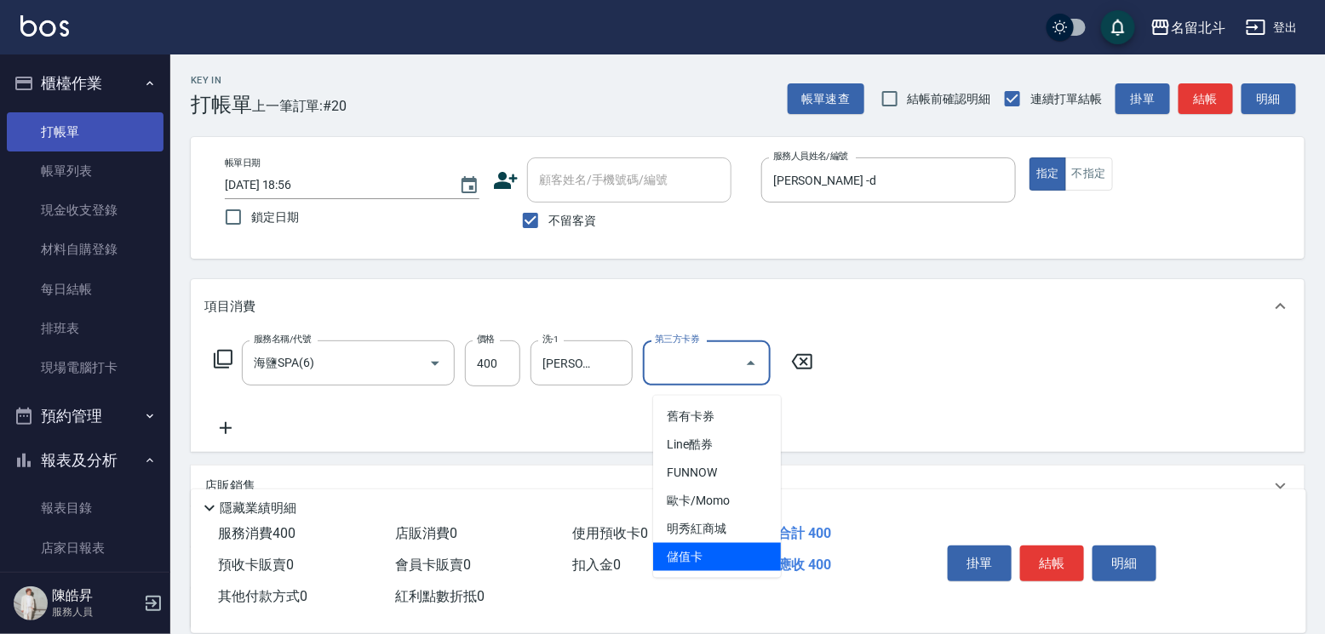
type input "儲值卡"
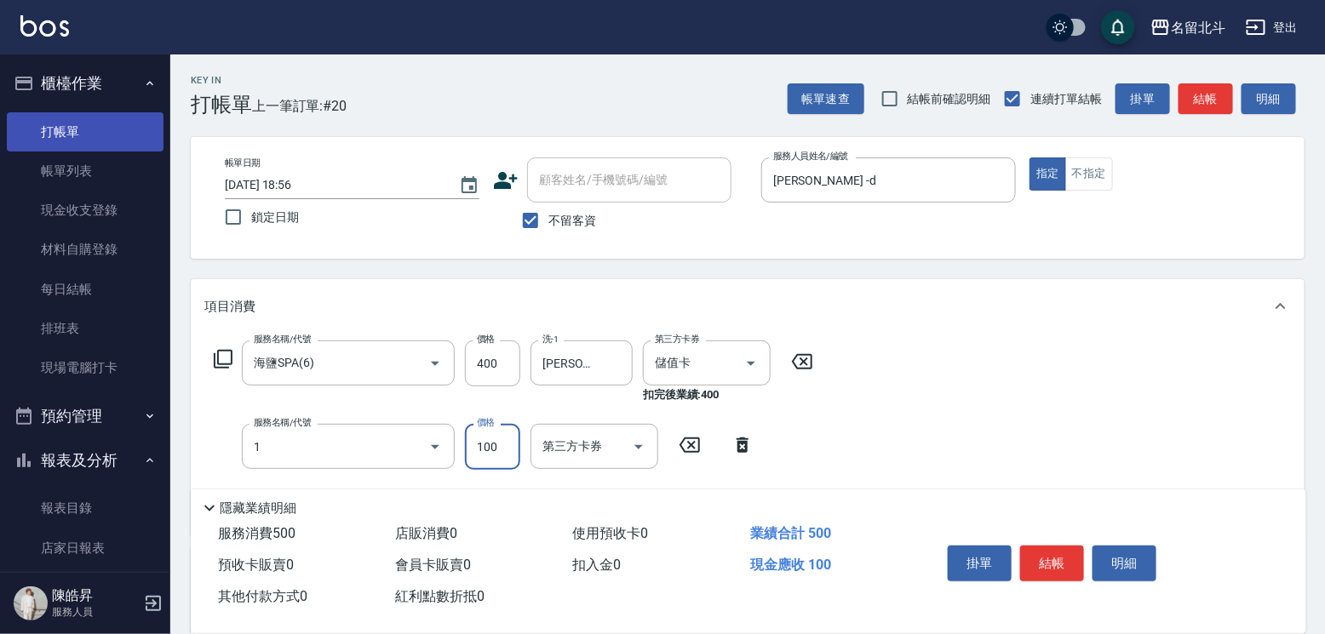
type input "剪髮(1)"
type input "200"
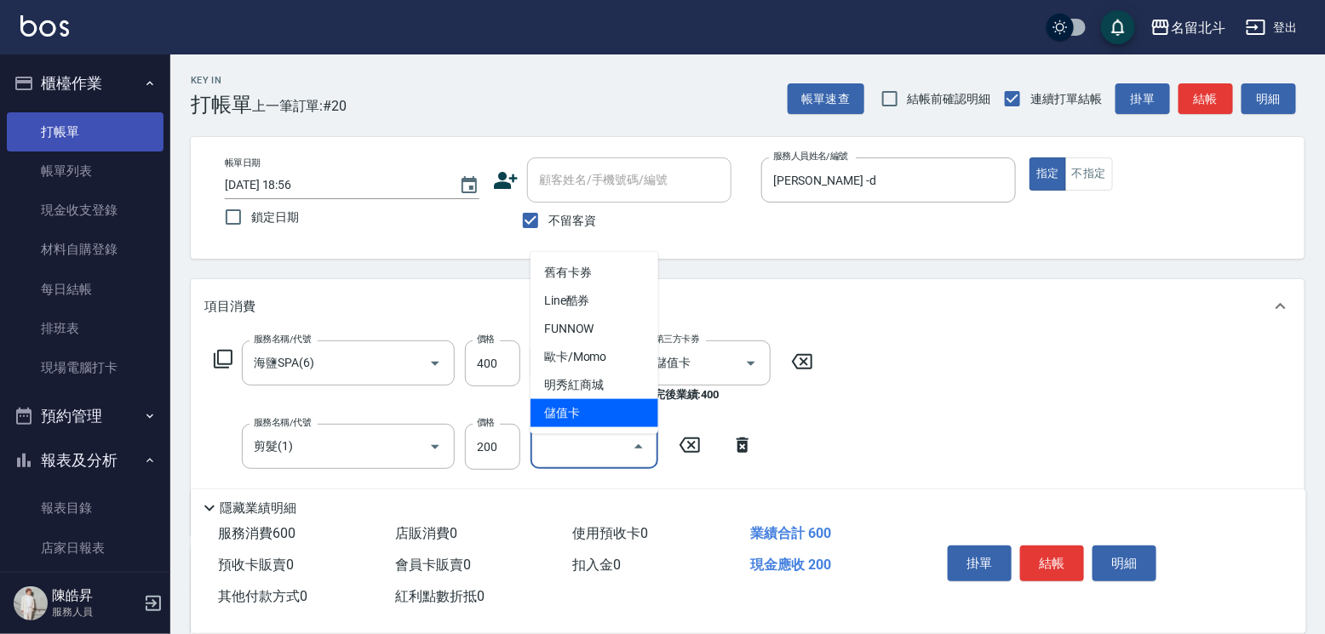
type input "儲值卡"
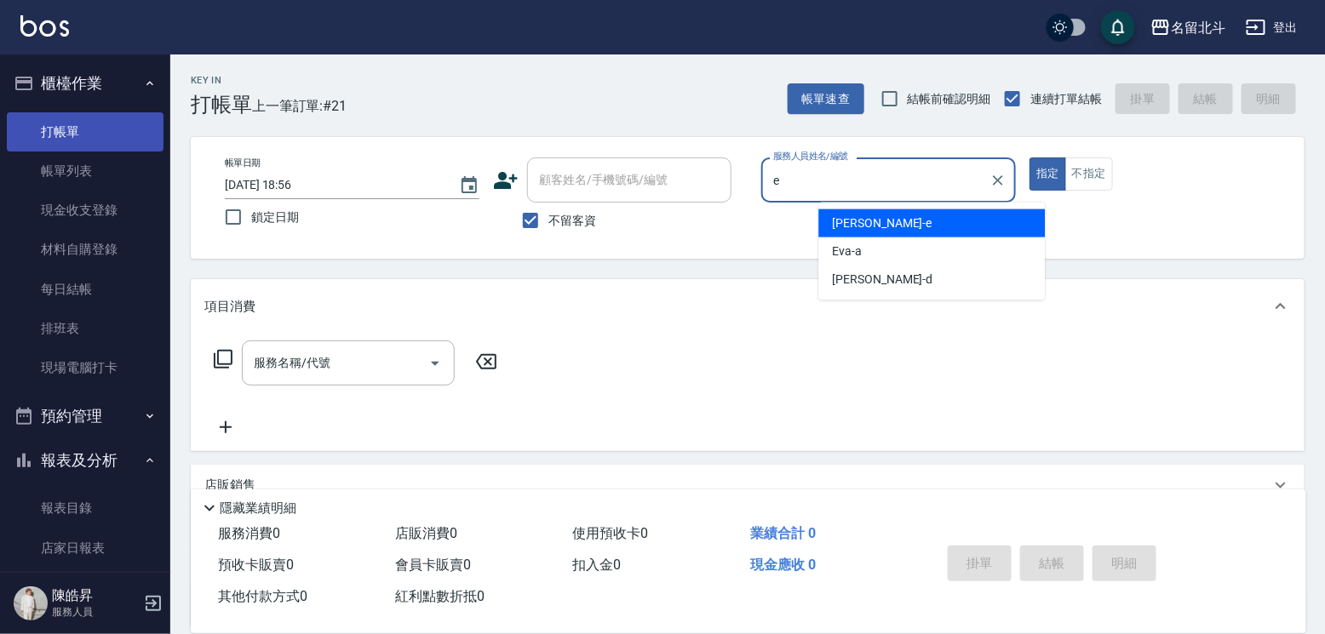
type input "[PERSON_NAME]-e"
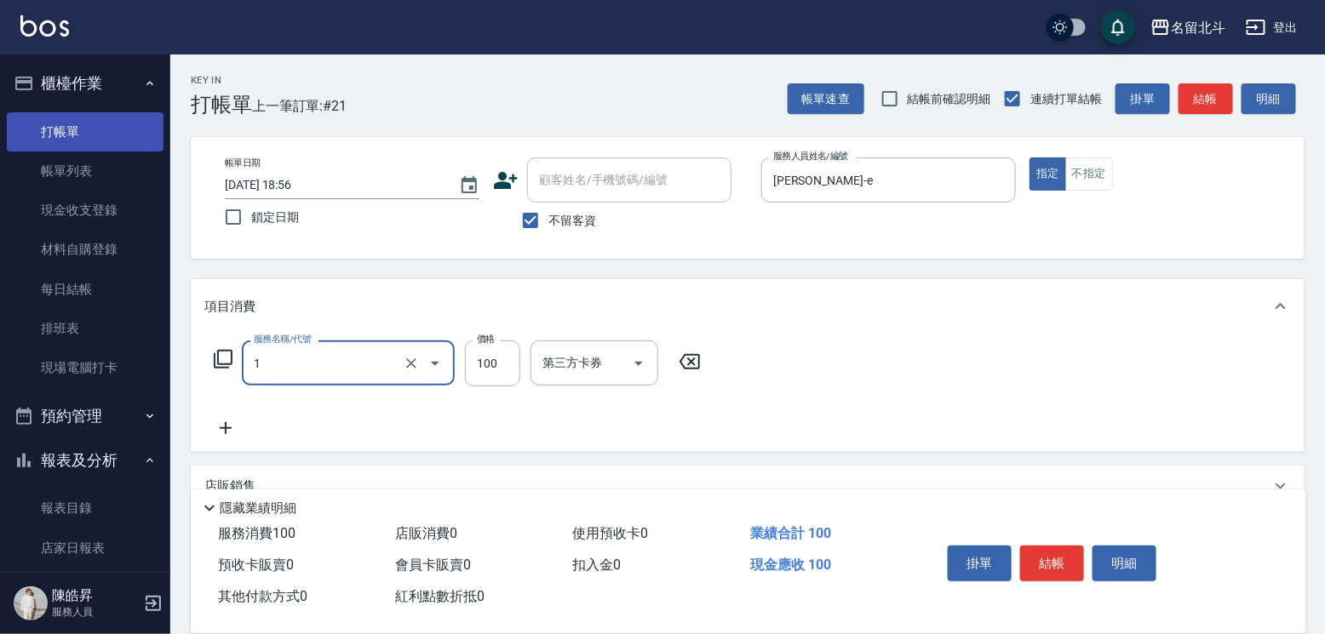
type input "剪髮(1)"
type input "200"
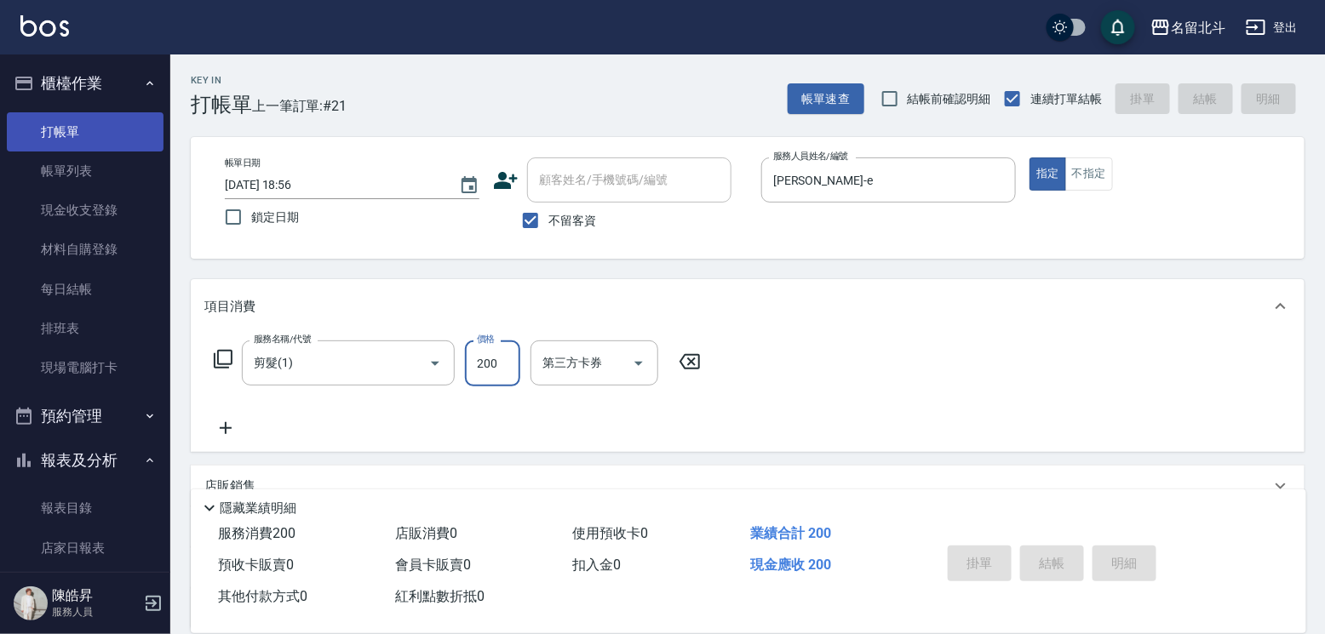
type input "[DATE] 18:57"
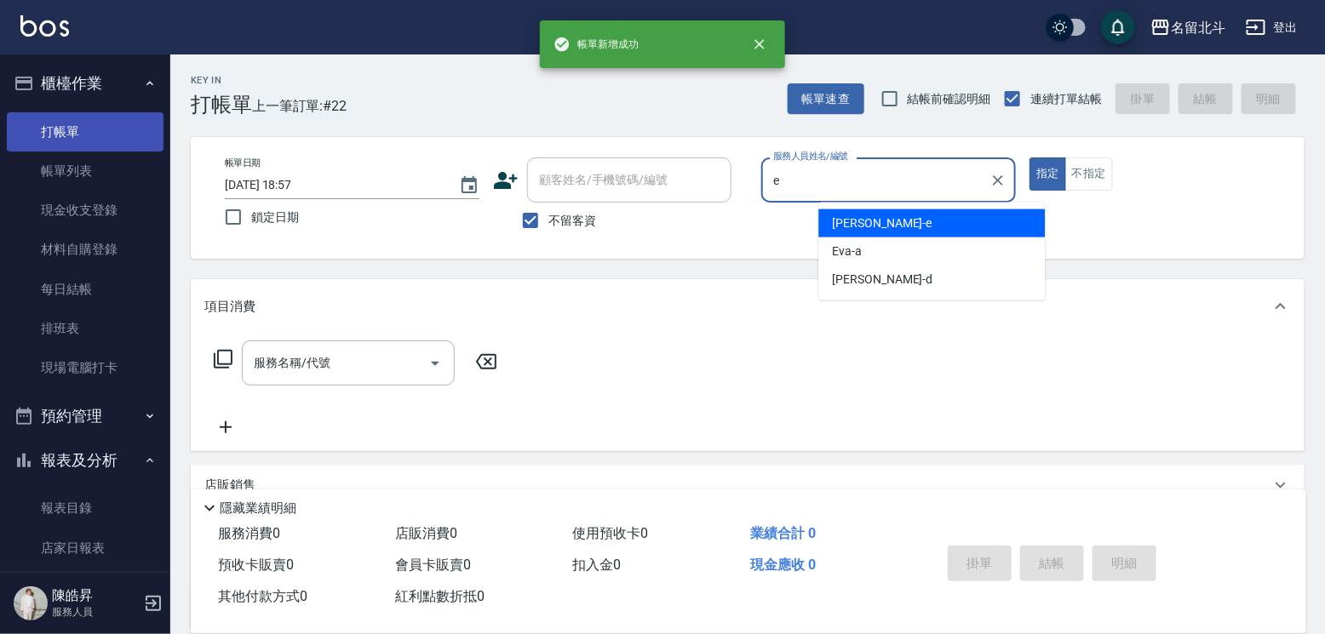
type input "[PERSON_NAME]-e"
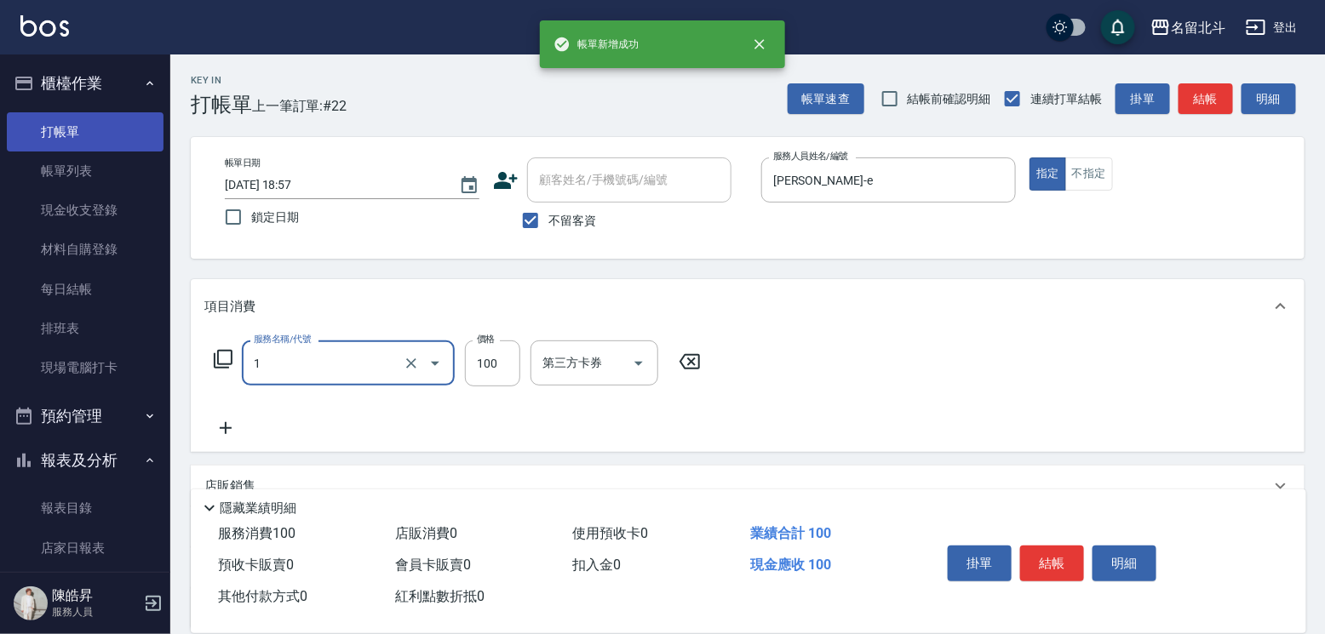
type input "剪髮(1)"
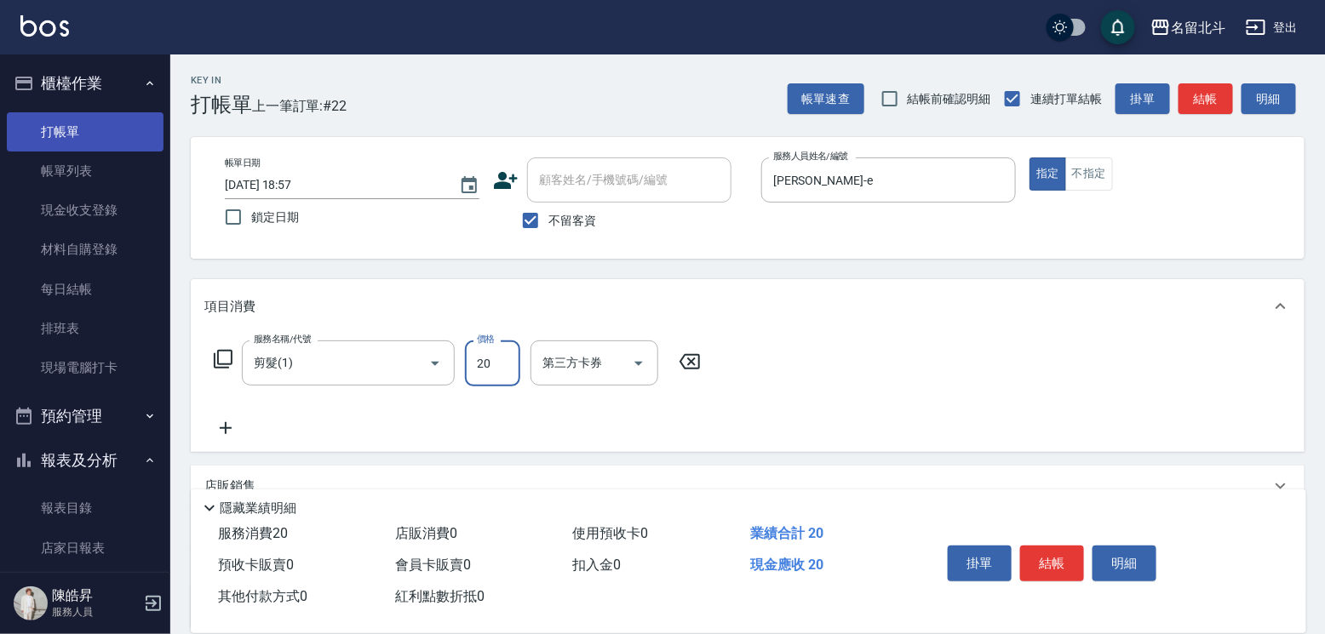
type input "200"
